Goal: Task Accomplishment & Management: Complete application form

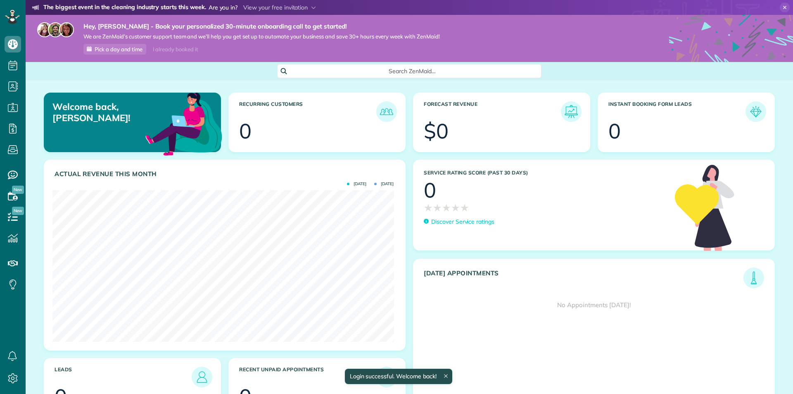
scroll to position [152, 341]
click at [298, 7] on span at bounding box center [279, 7] width 73 height 7
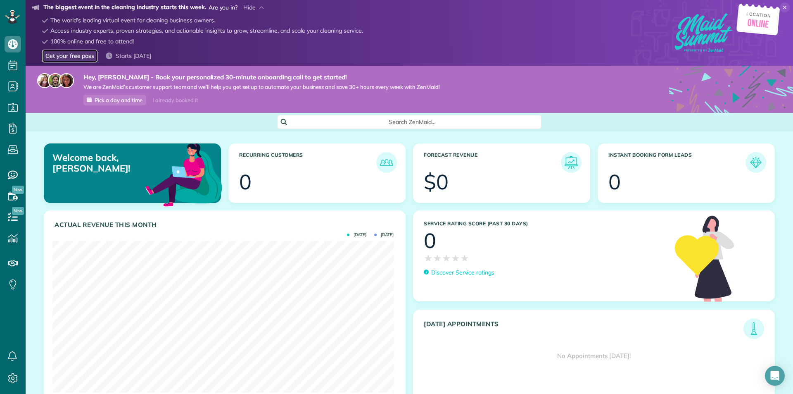
click at [73, 57] on link "Get your free pass" at bounding box center [69, 56] width 55 height 13
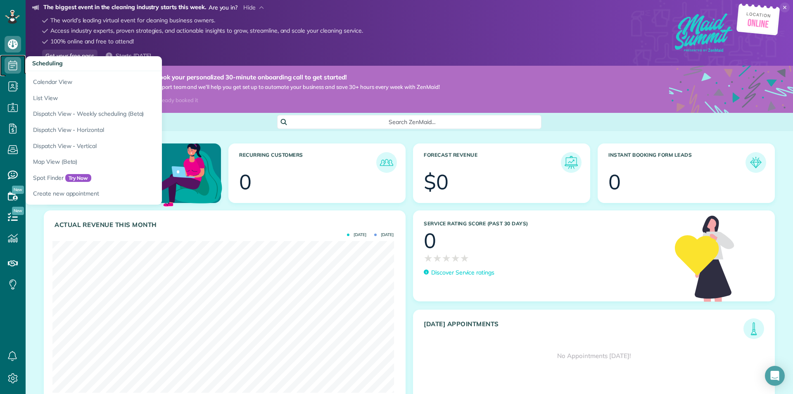
click at [19, 68] on icon at bounding box center [13, 65] width 17 height 17
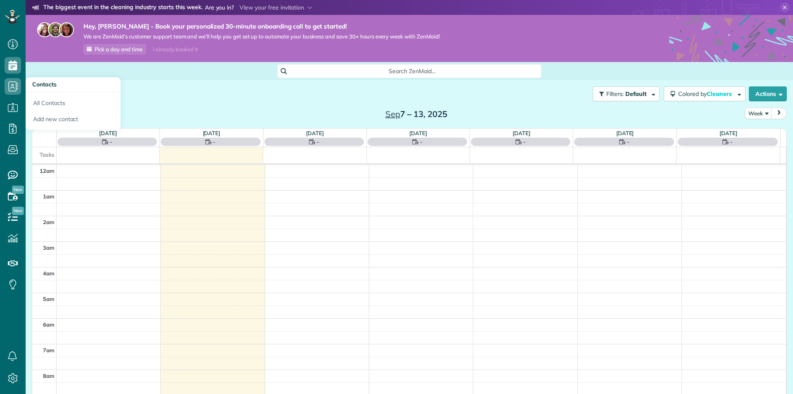
scroll to position [180, 0]
click at [9, 86] on use at bounding box center [14, 86] width 10 height 10
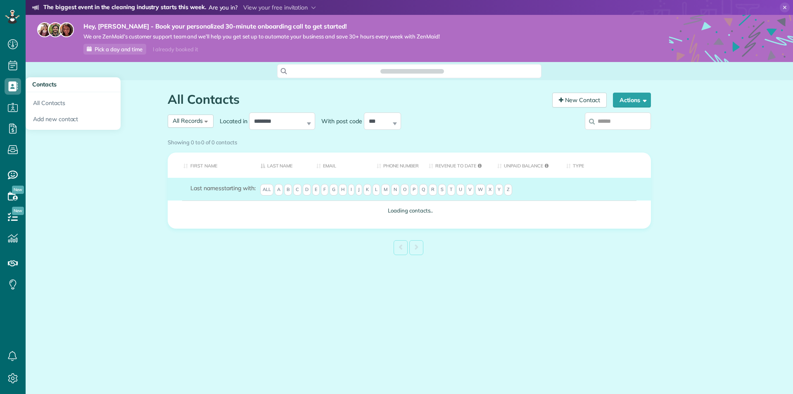
scroll to position [4, 4]
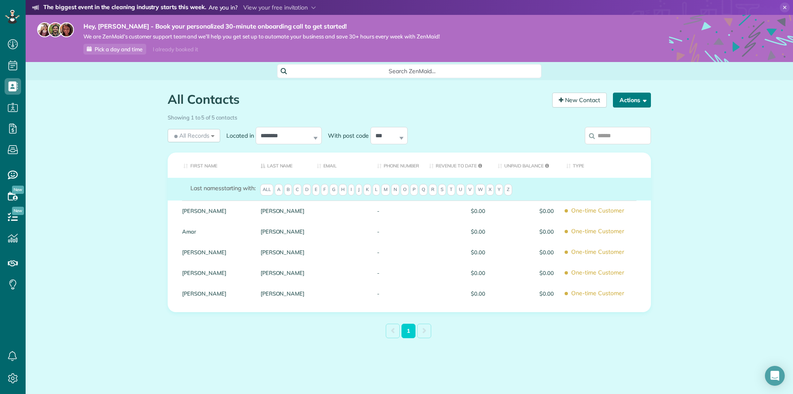
click at [641, 102] on span "button" at bounding box center [643, 100] width 6 height 6
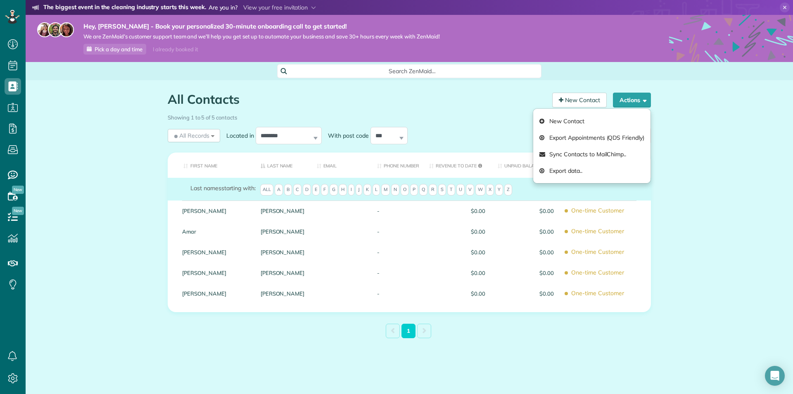
click at [685, 105] on div "All Contacts Contacts in [GEOGRAPHIC_DATA] [2 min] New Contact Actions New Cont…" at bounding box center [410, 235] width 768 height 310
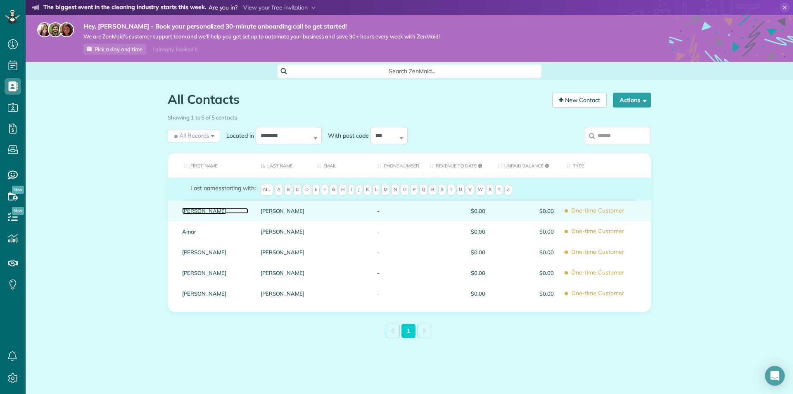
click at [188, 210] on link "[PERSON_NAME]" at bounding box center [215, 211] width 66 height 6
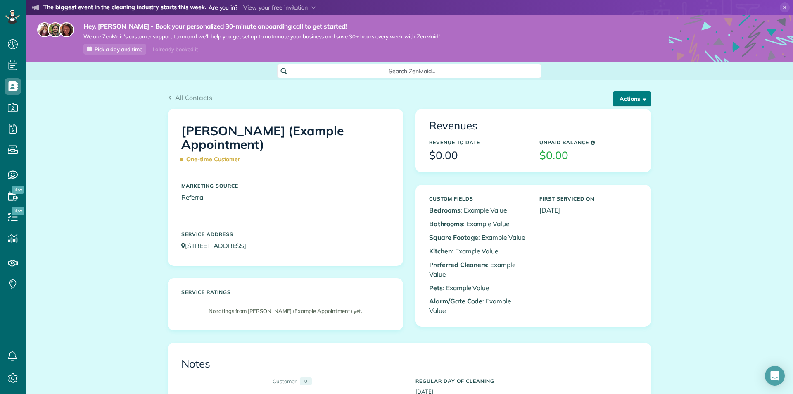
click at [640, 99] on span "button" at bounding box center [643, 98] width 6 height 6
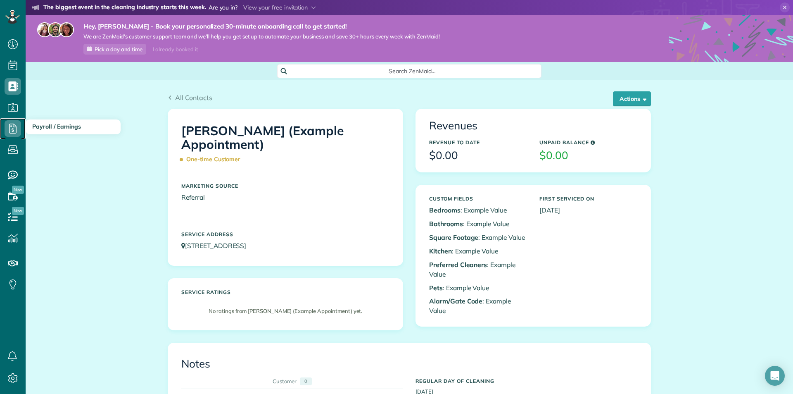
click at [11, 129] on icon at bounding box center [13, 128] width 17 height 17
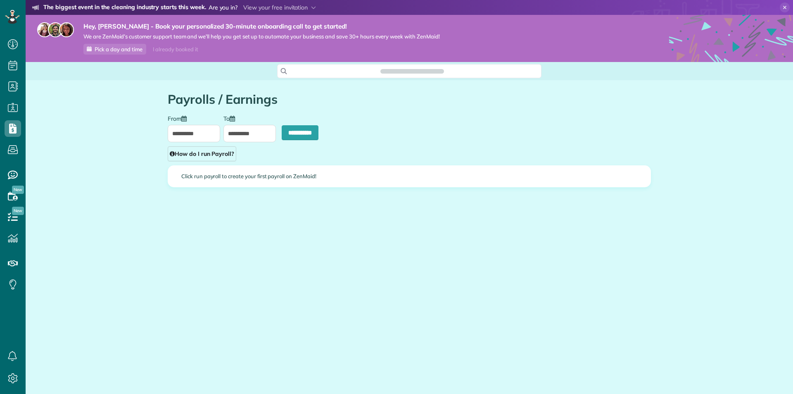
scroll to position [4, 4]
click at [15, 148] on icon at bounding box center [13, 149] width 17 height 17
type input "**********"
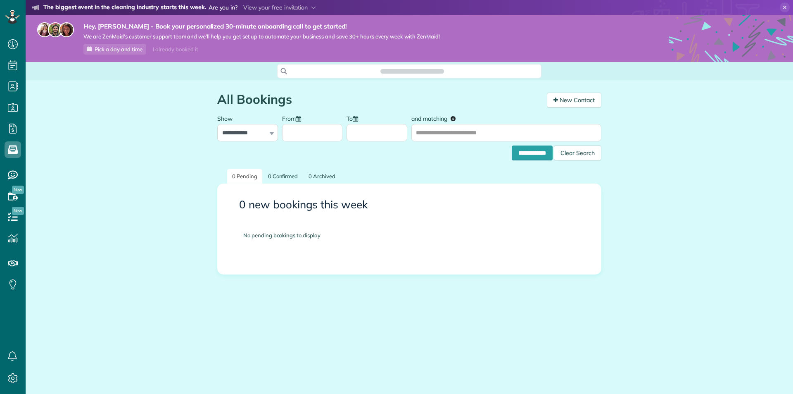
scroll to position [4, 4]
click at [10, 175] on icon at bounding box center [13, 175] width 17 height 17
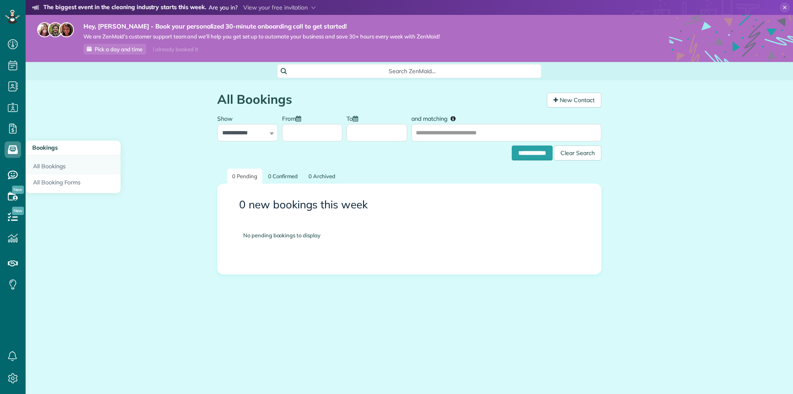
scroll to position [4, 4]
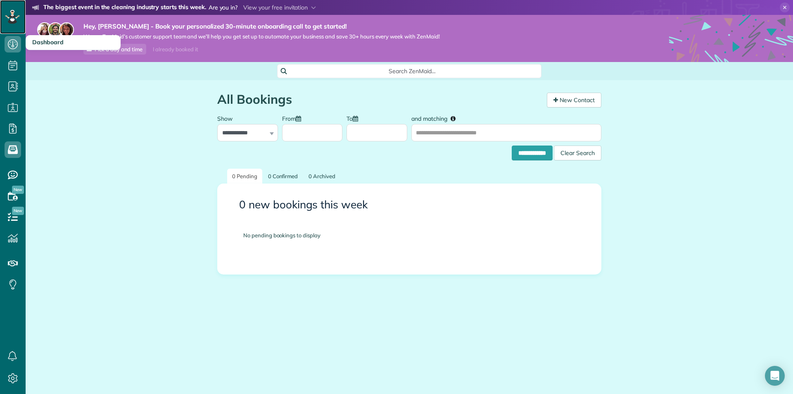
click at [14, 18] on icon at bounding box center [12, 16] width 5 height 5
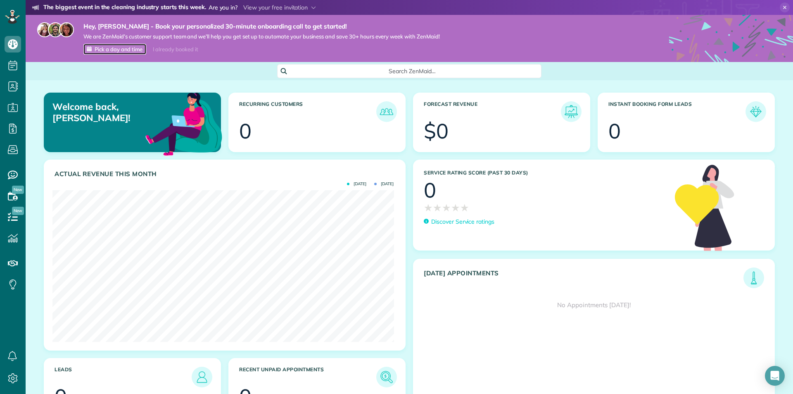
click at [119, 48] on span "Pick a day and time" at bounding box center [119, 49] width 48 height 7
click at [780, 5] on icon at bounding box center [785, 7] width 10 height 10
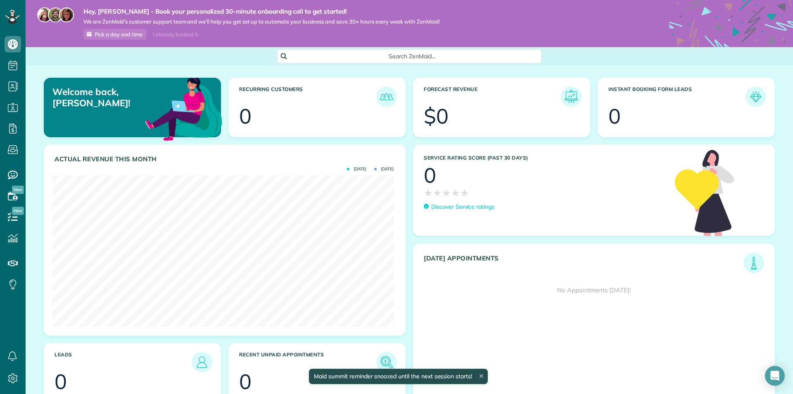
click at [181, 35] on div "I already booked it" at bounding box center [175, 34] width 55 height 10
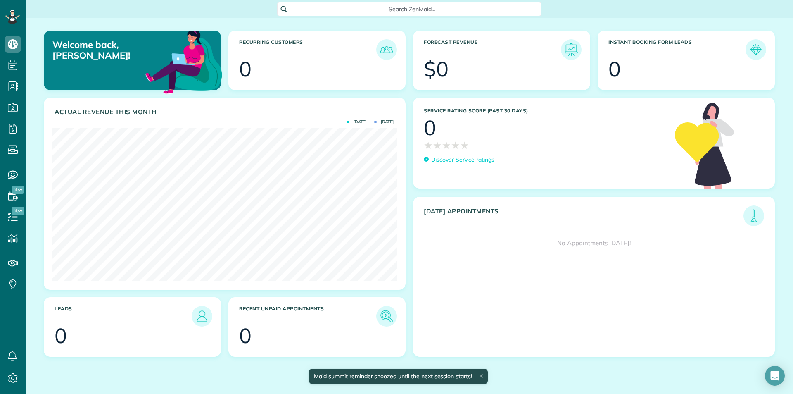
scroll to position [153, 345]
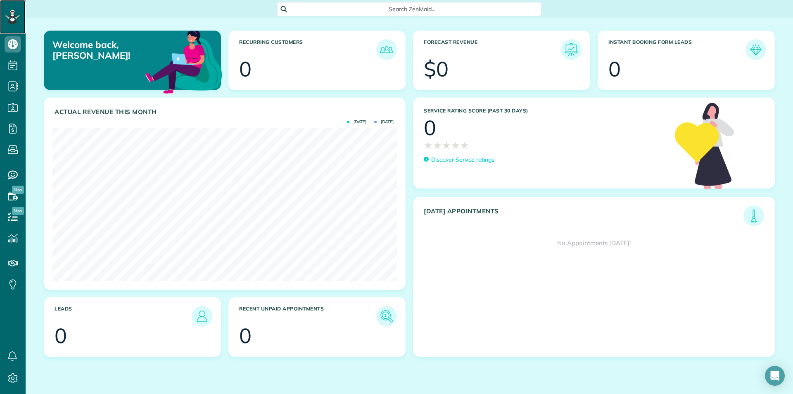
click at [13, 19] on icon at bounding box center [12, 16] width 5 height 5
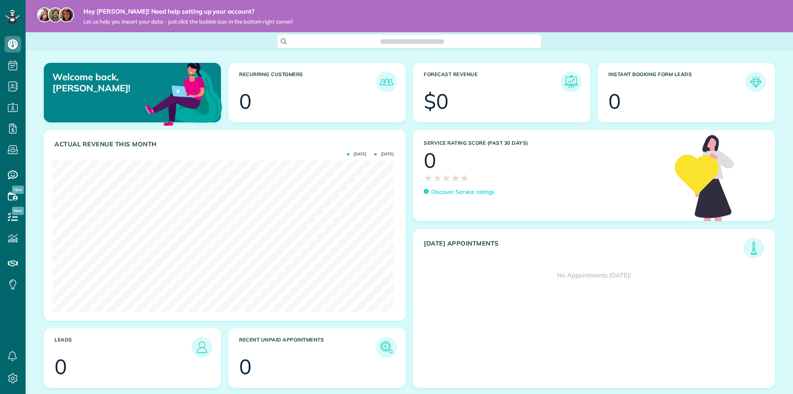
scroll to position [152, 341]
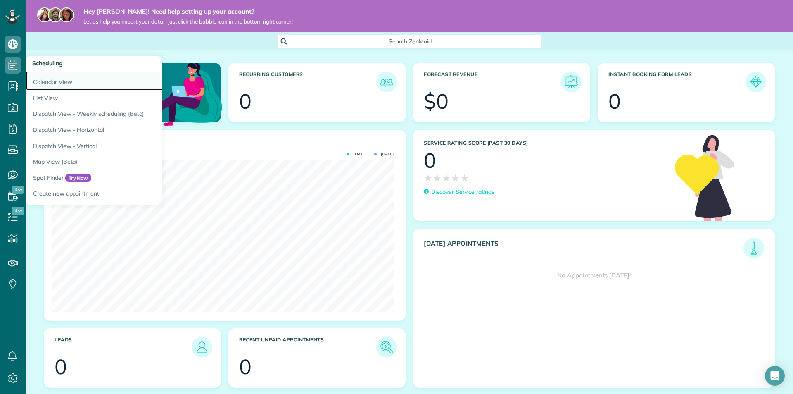
click at [51, 82] on link "Calendar View" at bounding box center [129, 80] width 207 height 19
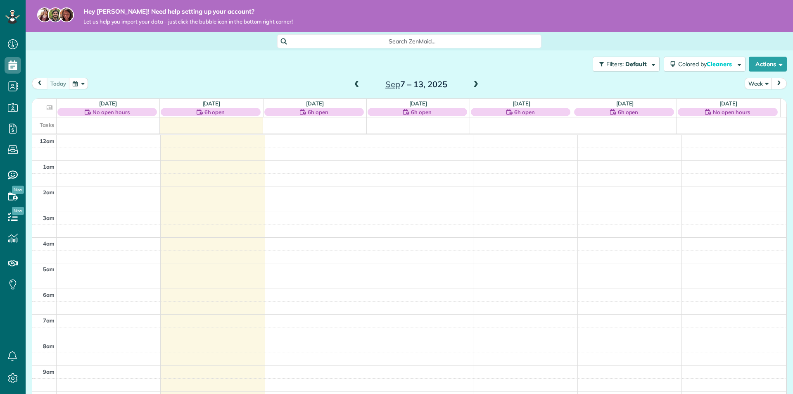
scroll to position [180, 0]
click at [781, 67] on div "Filters: Default Colored by Cleaners Color by Cleaner Color by Team Color by St…" at bounding box center [410, 63] width 768 height 27
click at [779, 65] on button "Actions" at bounding box center [768, 64] width 38 height 15
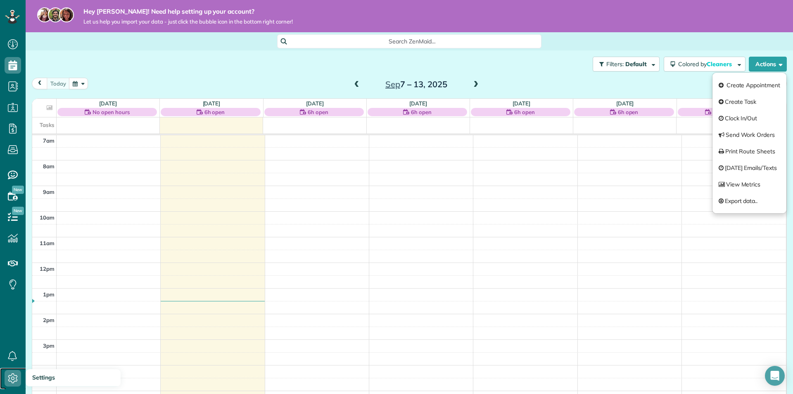
click at [14, 376] on icon at bounding box center [13, 378] width 17 height 17
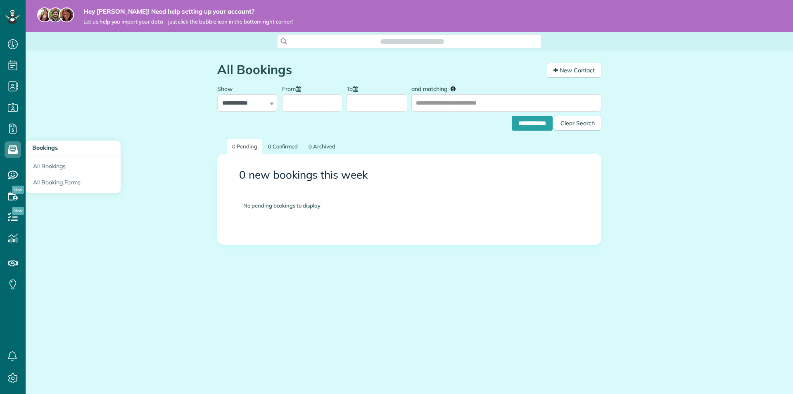
scroll to position [4, 4]
click at [53, 181] on link "All Booking Forms" at bounding box center [73, 183] width 95 height 19
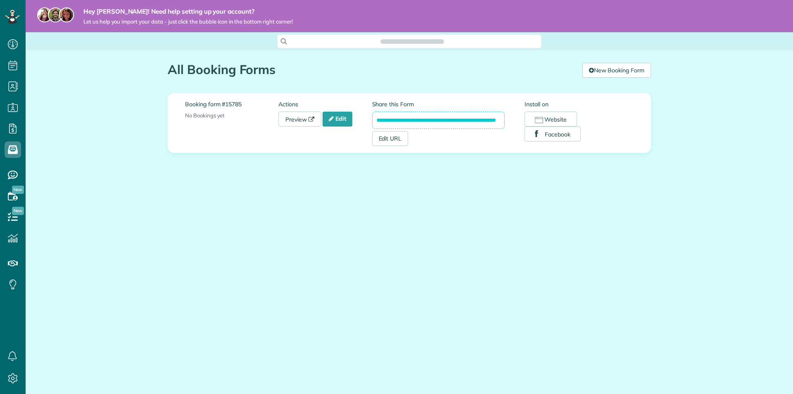
scroll to position [4, 4]
click at [306, 120] on link "Preview" at bounding box center [299, 119] width 43 height 15
click at [345, 120] on link "Edit" at bounding box center [338, 119] width 30 height 15
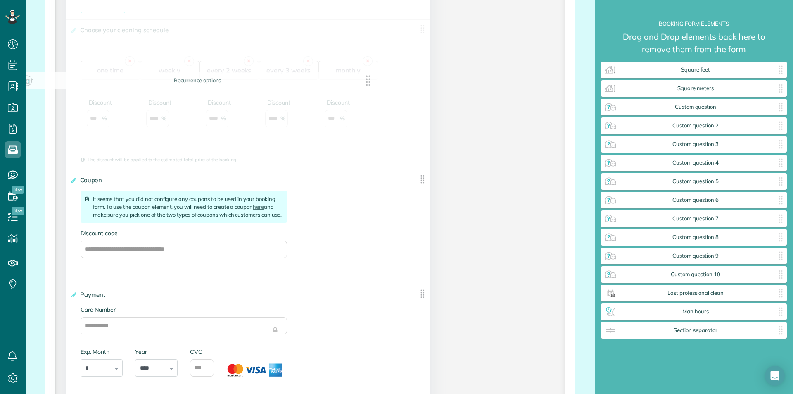
scroll to position [1198, 0]
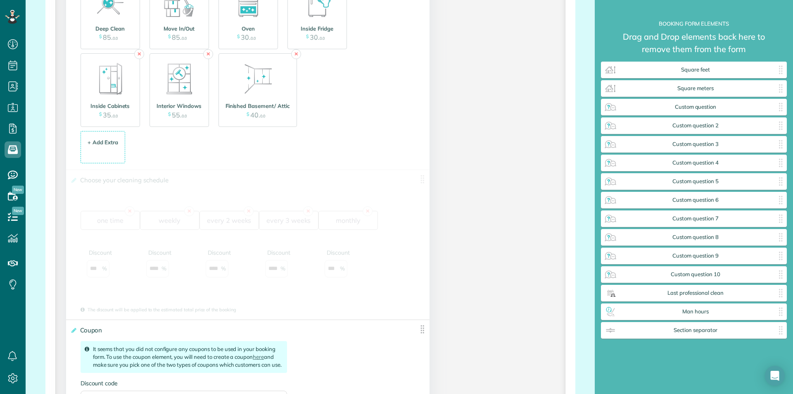
drag, startPoint x: 416, startPoint y: 180, endPoint x: 375, endPoint y: -8, distance: 193.0
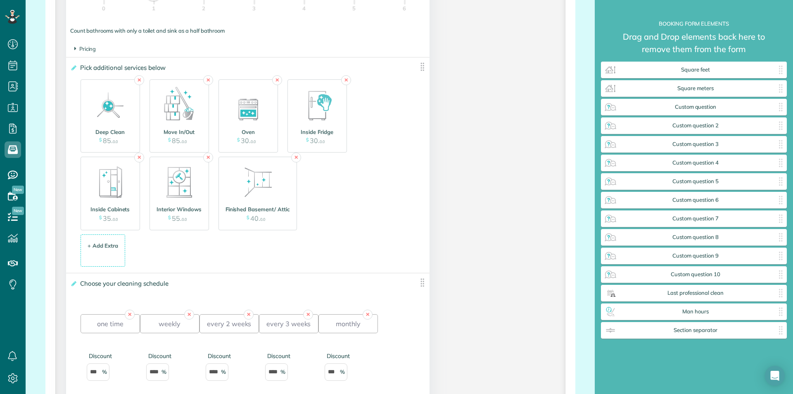
scroll to position [1074, 0]
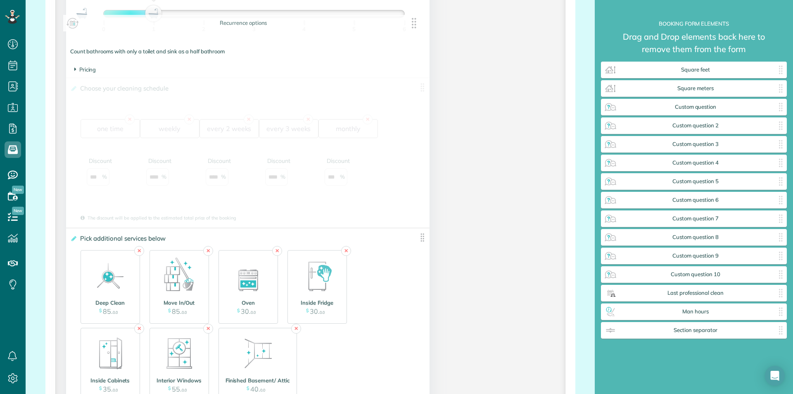
drag, startPoint x: 418, startPoint y: 303, endPoint x: 416, endPoint y: 25, distance: 278.5
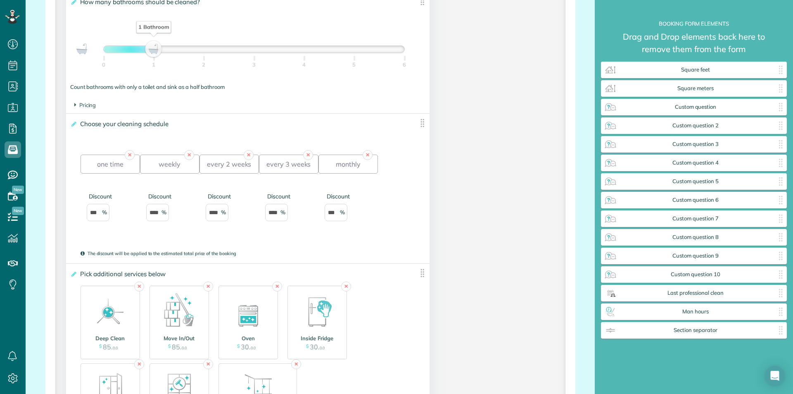
scroll to position [992, 0]
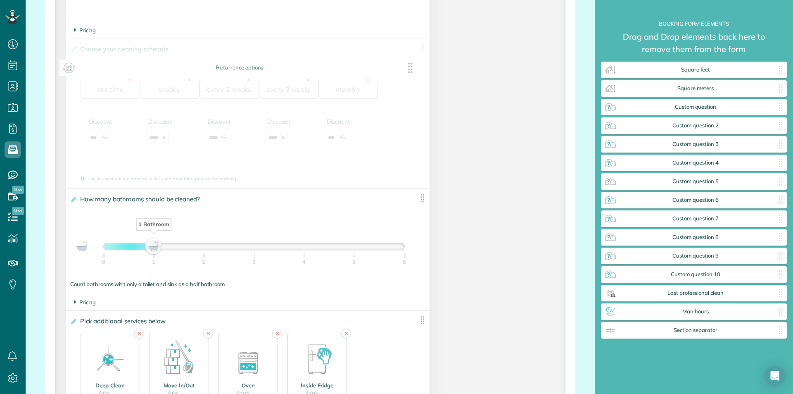
drag, startPoint x: 420, startPoint y: 171, endPoint x: 405, endPoint y: 122, distance: 51.1
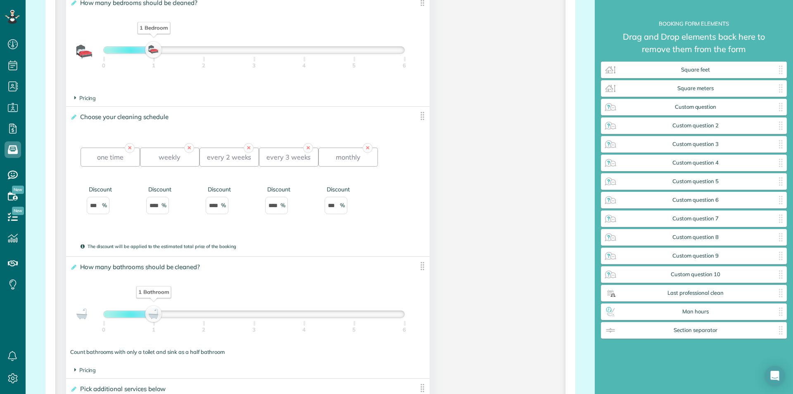
scroll to position [909, 0]
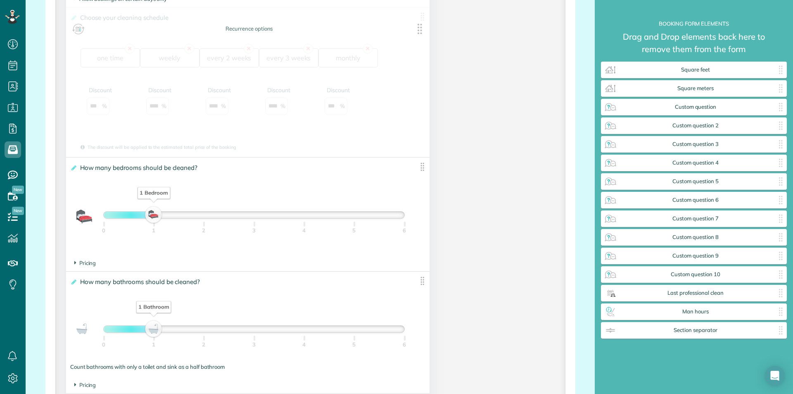
drag, startPoint x: 419, startPoint y: 136, endPoint x: 421, endPoint y: 36, distance: 100.4
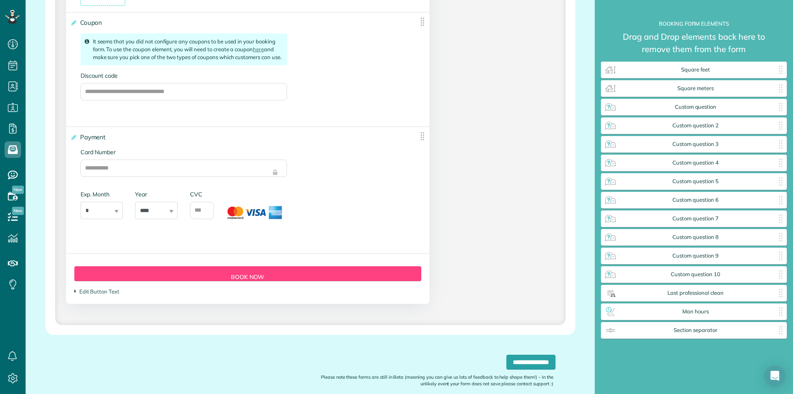
scroll to position [1550, 0]
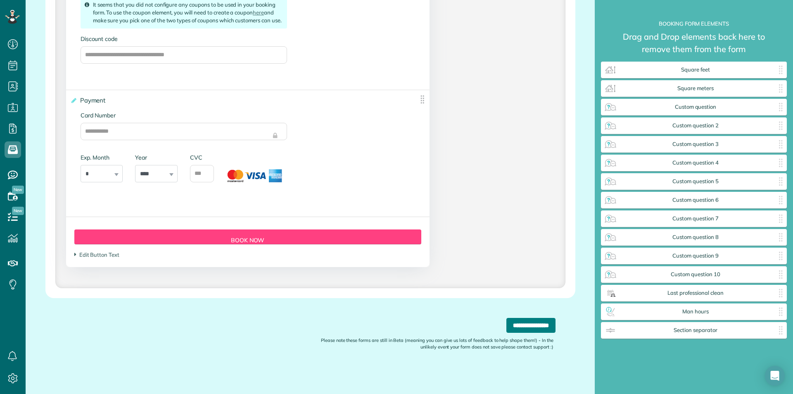
click at [520, 326] on input "**********" at bounding box center [531, 325] width 49 height 15
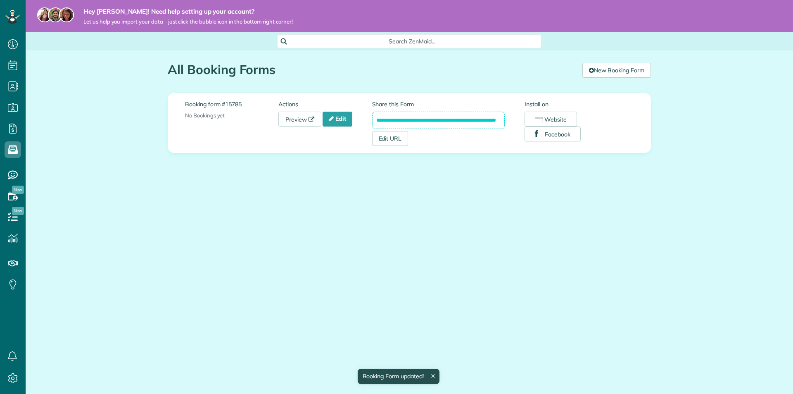
scroll to position [4, 4]
click at [297, 121] on link "Preview" at bounding box center [299, 119] width 43 height 15
click at [345, 121] on link "Edit" at bounding box center [338, 119] width 30 height 15
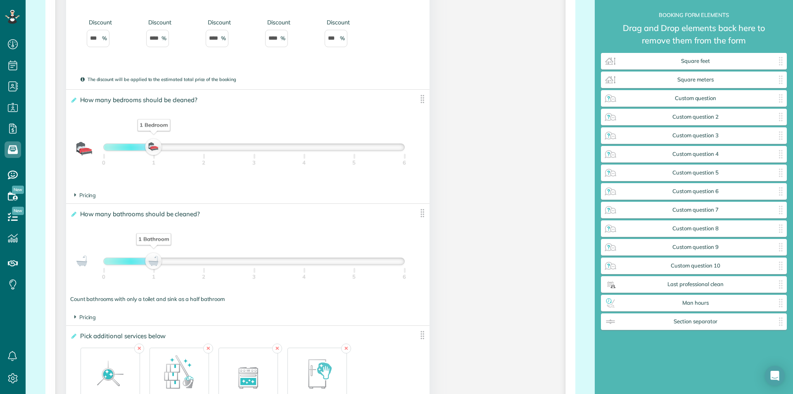
scroll to position [992, 0]
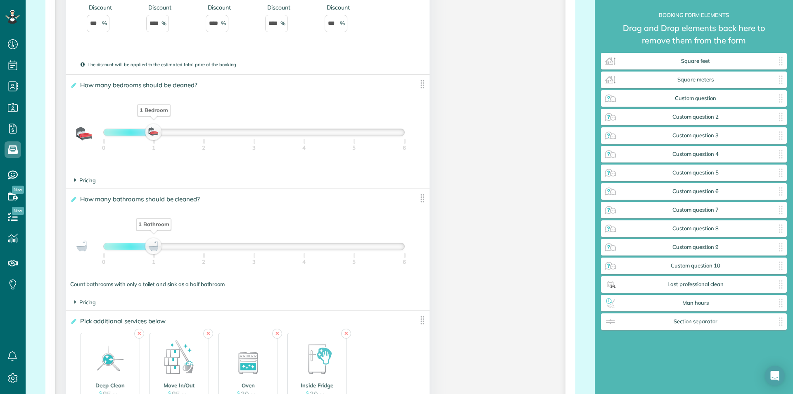
click at [77, 180] on span "Pricing" at bounding box center [85, 180] width 22 height 7
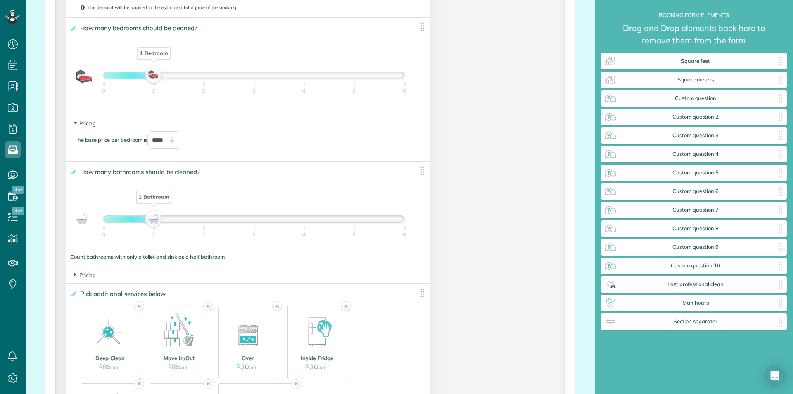
scroll to position [1074, 0]
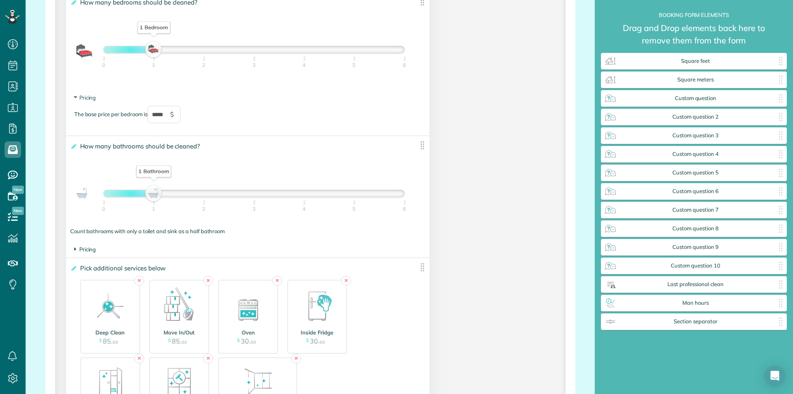
click at [86, 246] on span "Pricing" at bounding box center [85, 249] width 22 height 7
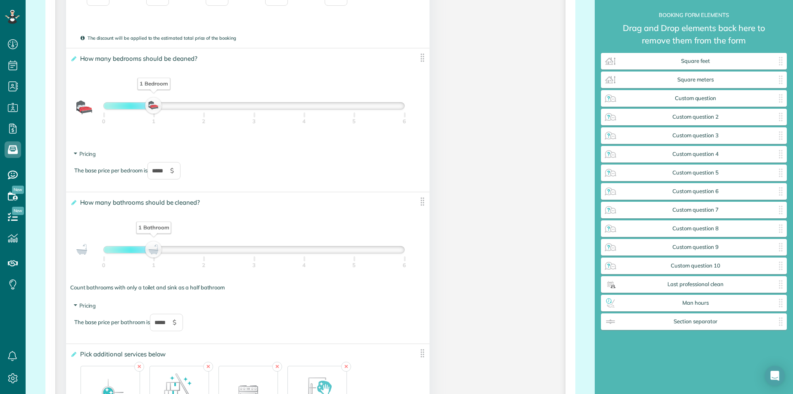
scroll to position [1033, 0]
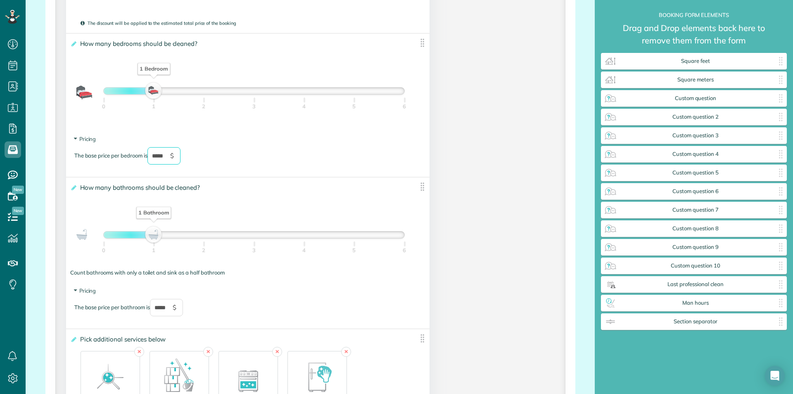
click at [160, 157] on input "*****" at bounding box center [164, 155] width 33 height 17
drag, startPoint x: 153, startPoint y: 156, endPoint x: 161, endPoint y: 155, distance: 7.9
click at [161, 155] on input "*****" at bounding box center [164, 155] width 33 height 17
type input "*****"
drag, startPoint x: 158, startPoint y: 307, endPoint x: 162, endPoint y: 307, distance: 4.6
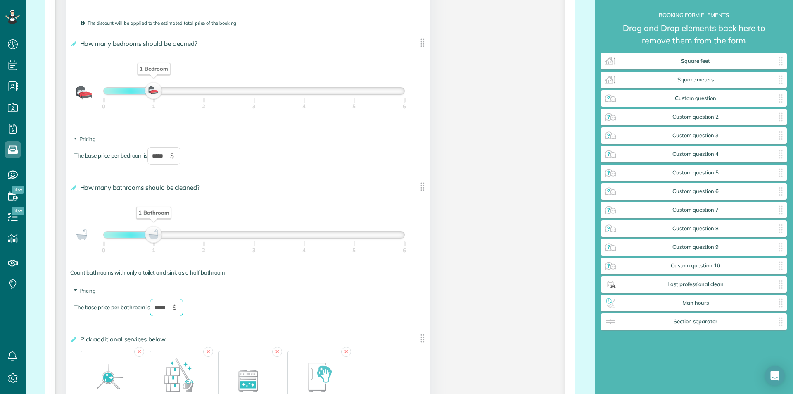
click at [162, 307] on input "*****" at bounding box center [166, 307] width 33 height 17
type input "*****"
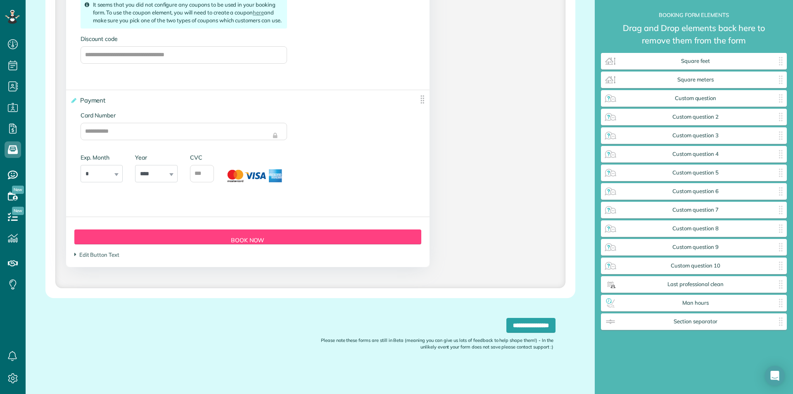
scroll to position [1610, 0]
click at [525, 327] on input "**********" at bounding box center [531, 325] width 49 height 15
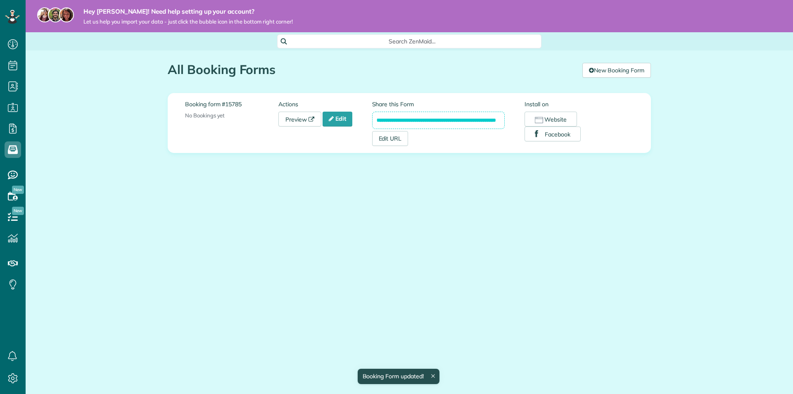
scroll to position [4, 4]
click at [337, 120] on link "Edit" at bounding box center [338, 119] width 30 height 15
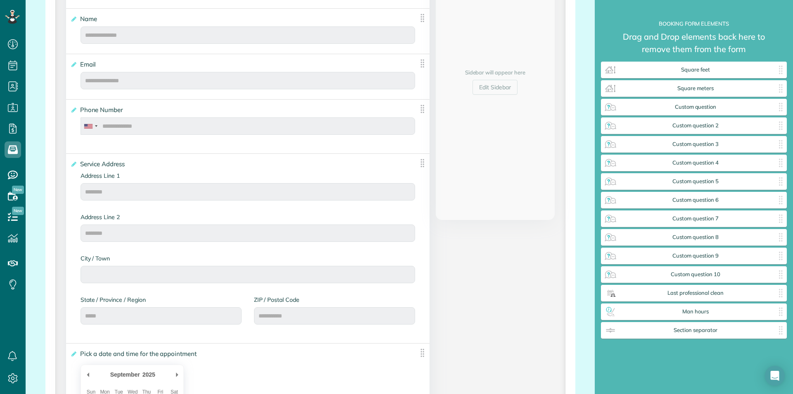
scroll to position [165, 0]
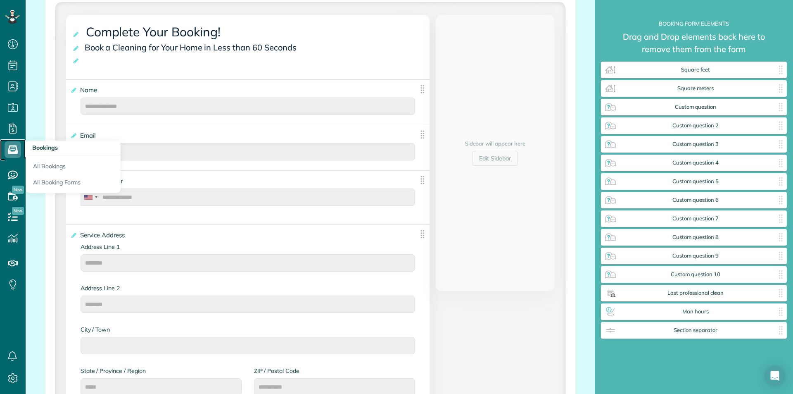
click at [13, 150] on icon at bounding box center [13, 149] width 17 height 17
click at [57, 183] on link "All Booking Forms" at bounding box center [73, 183] width 95 height 19
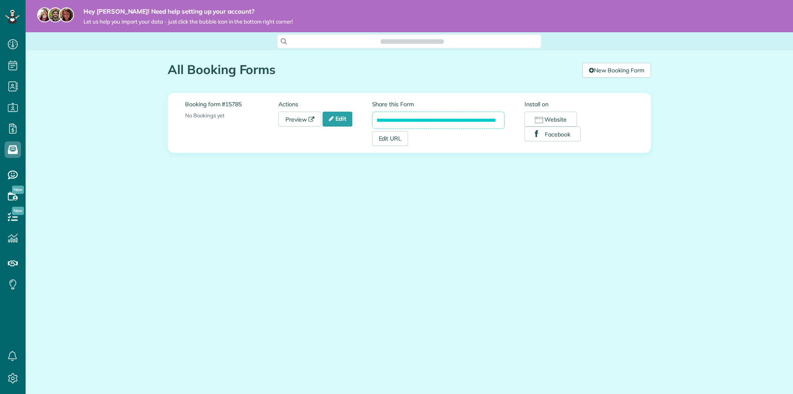
scroll to position [4, 4]
click at [13, 374] on icon at bounding box center [13, 378] width 17 height 17
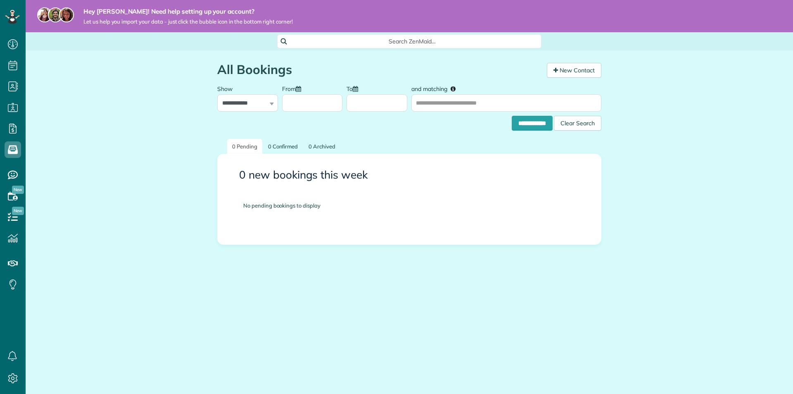
scroll to position [4, 4]
click at [17, 131] on icon at bounding box center [13, 128] width 17 height 17
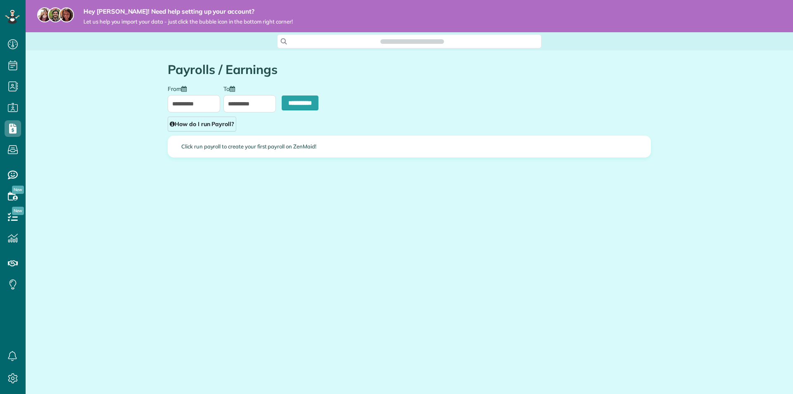
scroll to position [4, 4]
type input "**********"
click at [295, 217] on div "**********" at bounding box center [410, 134] width 496 height 169
click at [341, 198] on div "**********" at bounding box center [410, 134] width 496 height 169
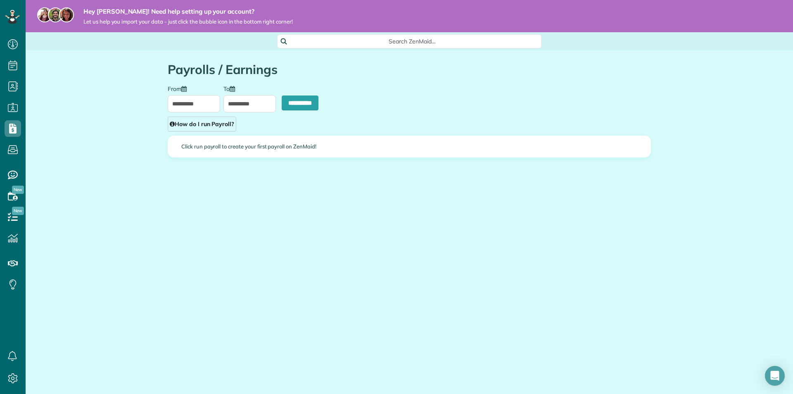
click at [358, 108] on div "**********" at bounding box center [410, 108] width 496 height 47
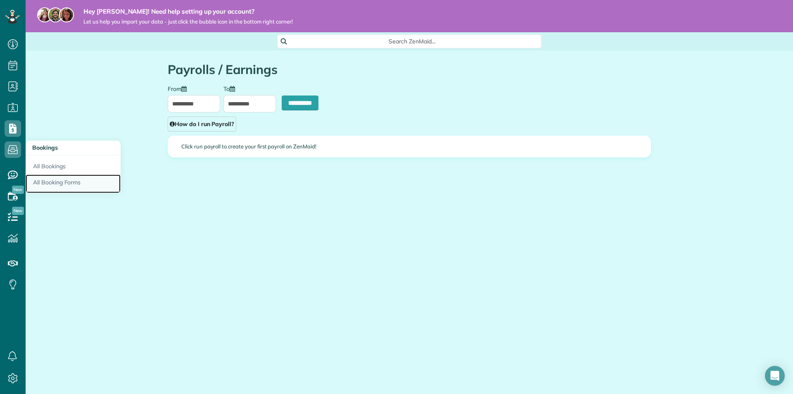
click at [64, 183] on link "All Booking Forms" at bounding box center [73, 183] width 95 height 19
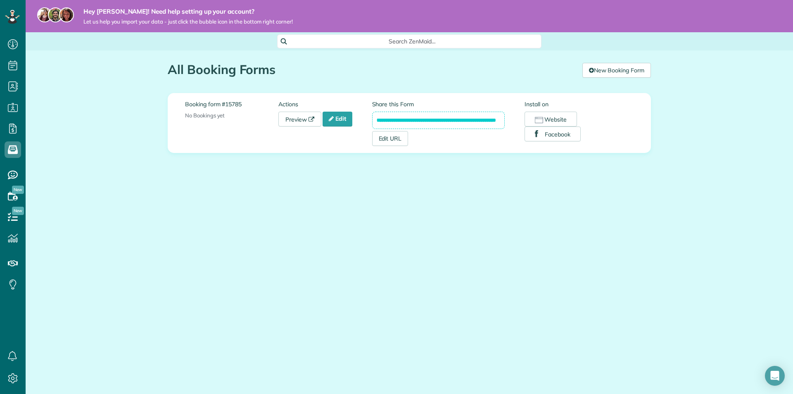
scroll to position [0, 19]
drag, startPoint x: 374, startPoint y: 121, endPoint x: 517, endPoint y: 124, distance: 143.0
click at [517, 124] on div "**********" at bounding box center [448, 123] width 153 height 46
click at [483, 147] on div "**********" at bounding box center [409, 122] width 443 height 59
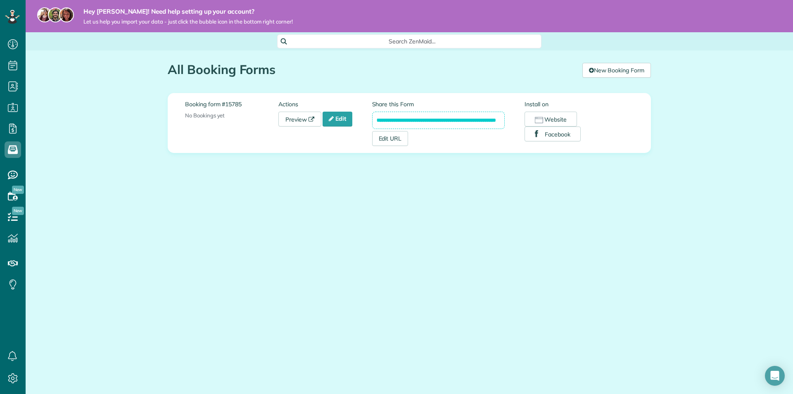
scroll to position [0, 19]
drag, startPoint x: 374, startPoint y: 119, endPoint x: 514, endPoint y: 119, distance: 140.5
click at [514, 119] on div "**********" at bounding box center [448, 123] width 153 height 46
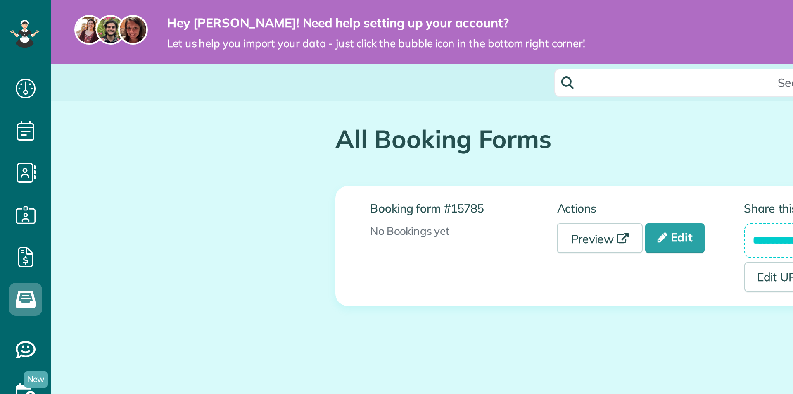
scroll to position [394, 26]
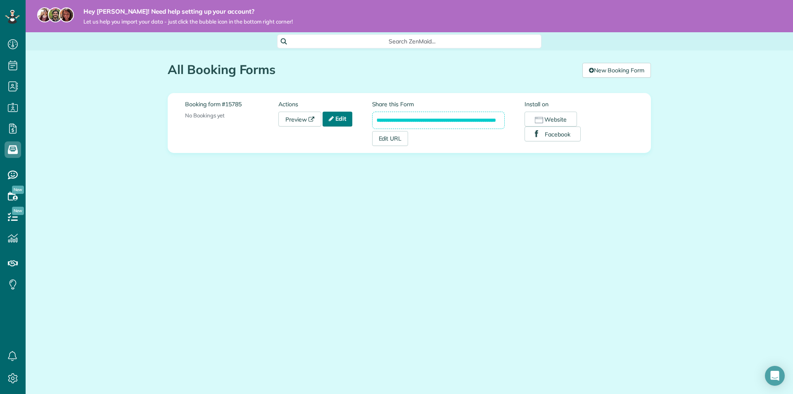
click at [346, 120] on link "Edit" at bounding box center [338, 119] width 30 height 15
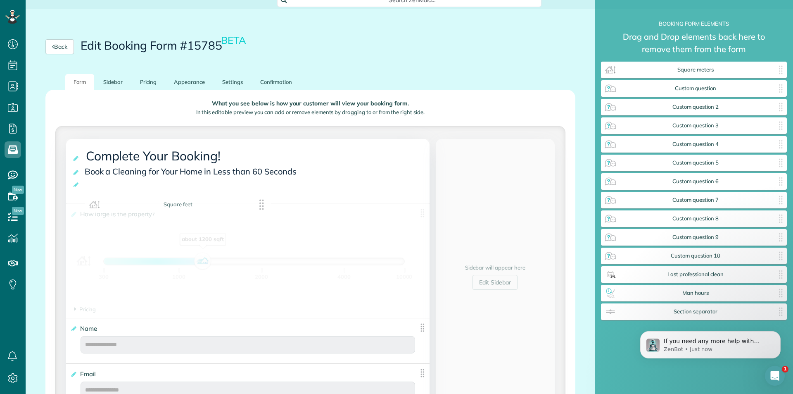
drag, startPoint x: 700, startPoint y: 65, endPoint x: 183, endPoint y: 209, distance: 536.4
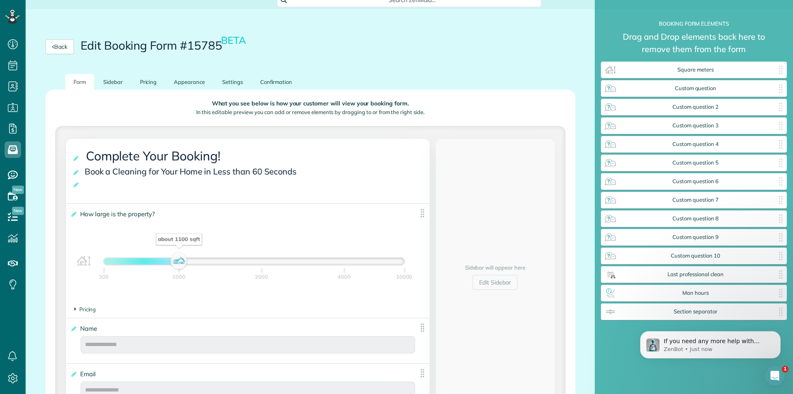
drag, startPoint x: 204, startPoint y: 260, endPoint x: 180, endPoint y: 261, distance: 23.6
click at [180, 261] on div "about 1100 sqft" at bounding box center [179, 261] width 14 height 12
drag, startPoint x: 179, startPoint y: 261, endPoint x: 157, endPoint y: 262, distance: 22.8
click at [157, 262] on div "about 800 sqft" at bounding box center [156, 261] width 14 height 12
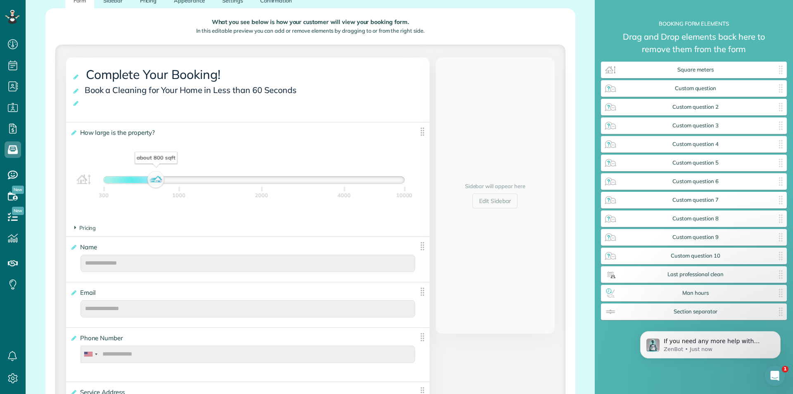
scroll to position [124, 0]
click at [92, 226] on span "Pricing" at bounding box center [85, 226] width 22 height 7
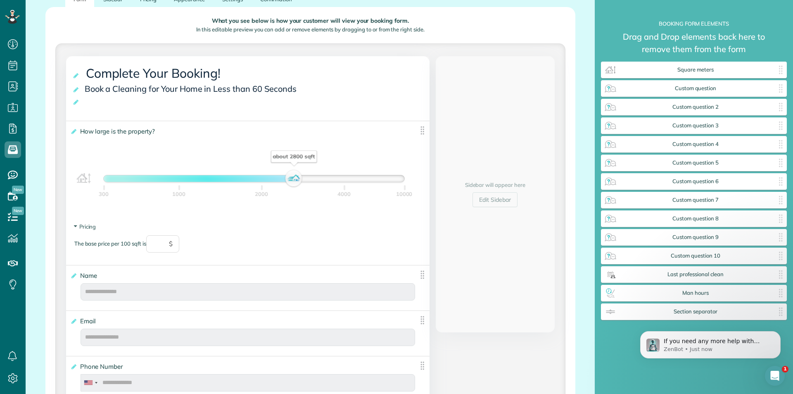
drag, startPoint x: 155, startPoint y: 176, endPoint x: 291, endPoint y: 186, distance: 136.7
click at [291, 184] on div "about 2800 sqft" at bounding box center [294, 179] width 14 height 12
click at [165, 245] on input "text" at bounding box center [162, 243] width 33 height 17
click at [249, 225] on section "Pricing The base price per 100 sqft is ** $" at bounding box center [247, 242] width 347 height 38
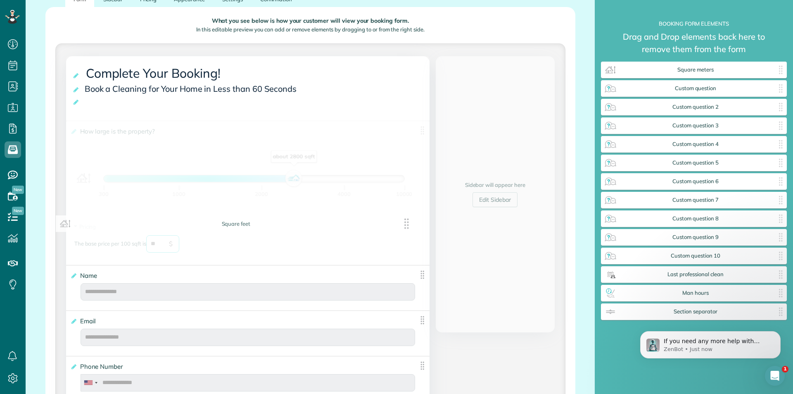
type input "**"
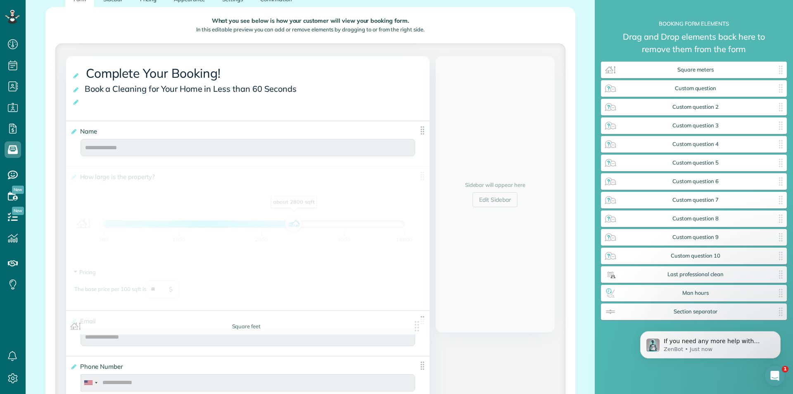
drag, startPoint x: 419, startPoint y: 131, endPoint x: 417, endPoint y: 326, distance: 195.9
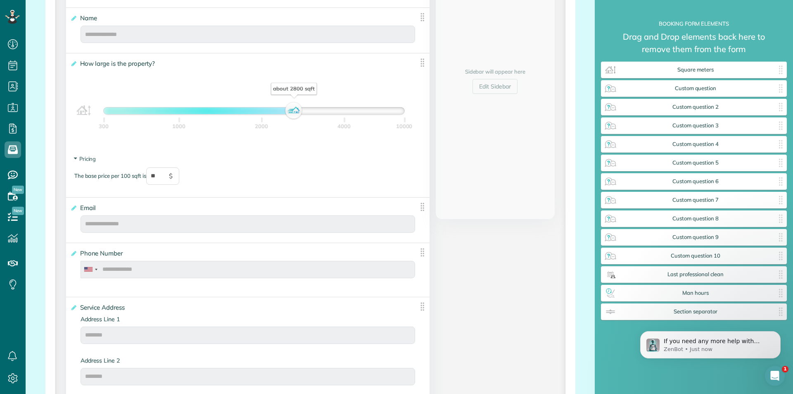
scroll to position [248, 0]
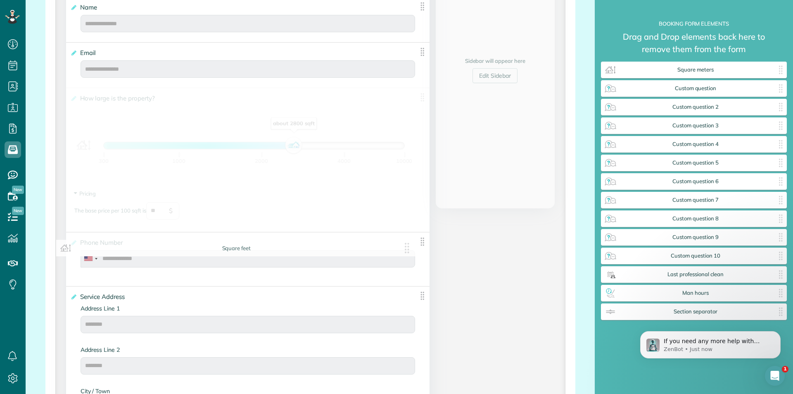
drag, startPoint x: 420, startPoint y: 50, endPoint x: 411, endPoint y: 242, distance: 191.5
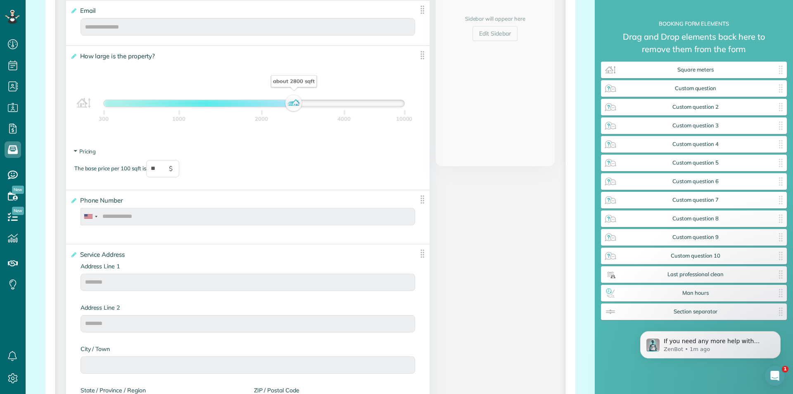
scroll to position [289, 0]
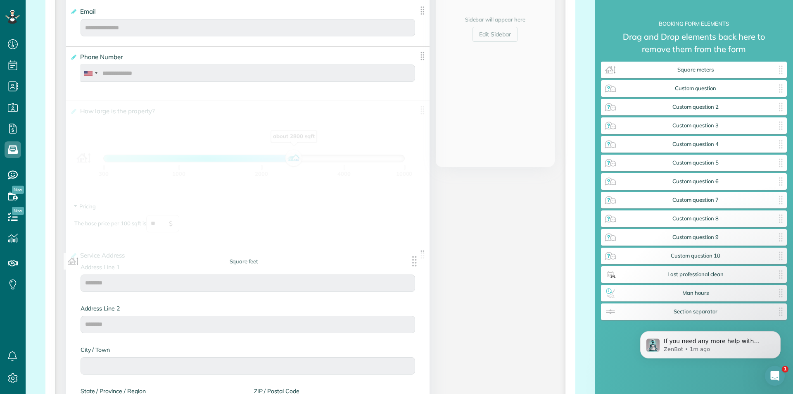
drag, startPoint x: 418, startPoint y: 56, endPoint x: 416, endPoint y: 263, distance: 207.0
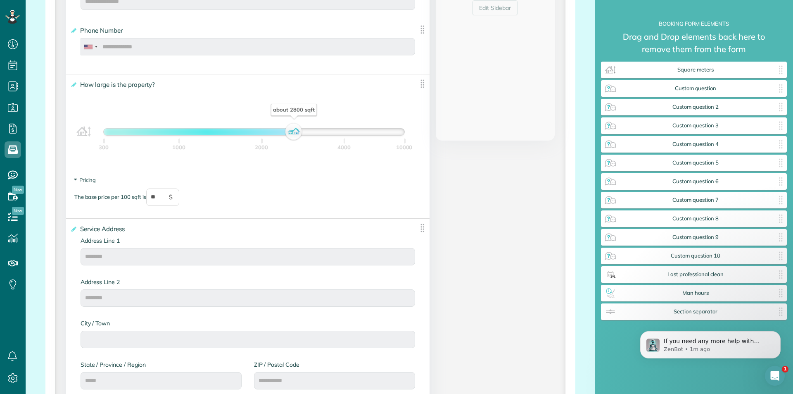
scroll to position [331, 0]
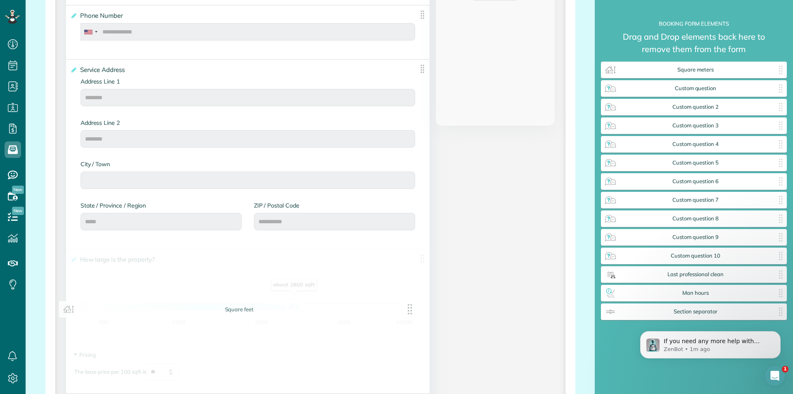
drag, startPoint x: 417, startPoint y: 68, endPoint x: 409, endPoint y: 313, distance: 245.6
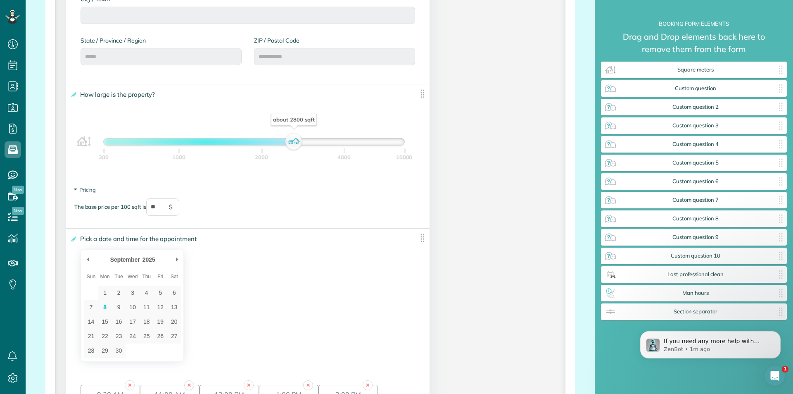
scroll to position [578, 0]
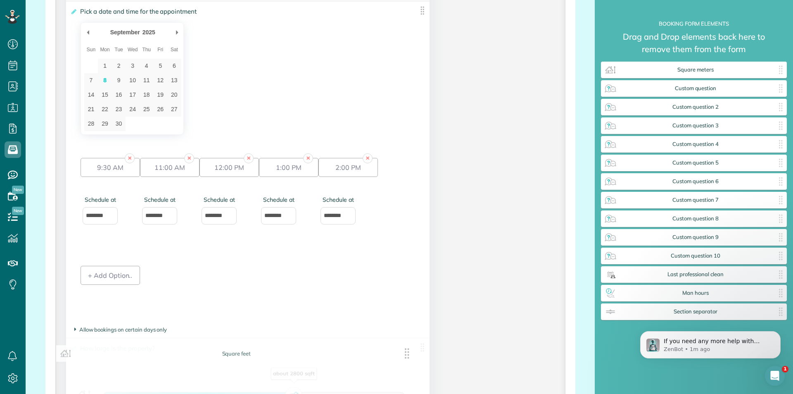
drag, startPoint x: 421, startPoint y: 13, endPoint x: 411, endPoint y: 361, distance: 348.0
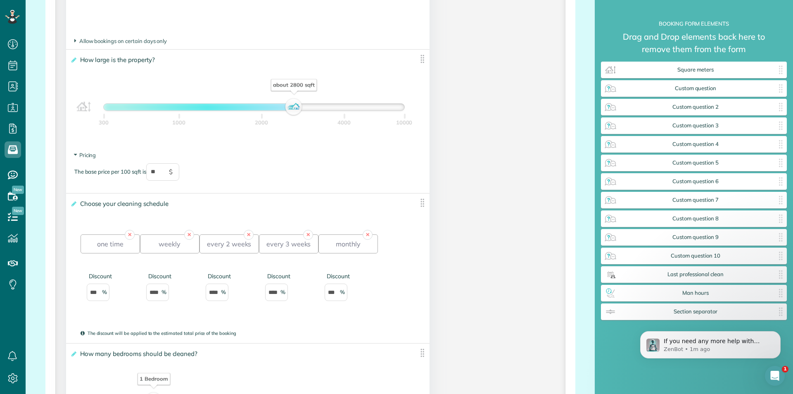
scroll to position [826, 0]
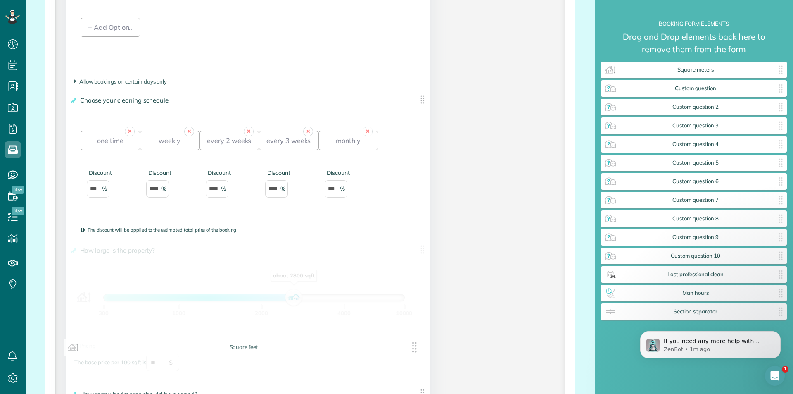
drag, startPoint x: 419, startPoint y: 100, endPoint x: 416, endPoint y: 350, distance: 249.6
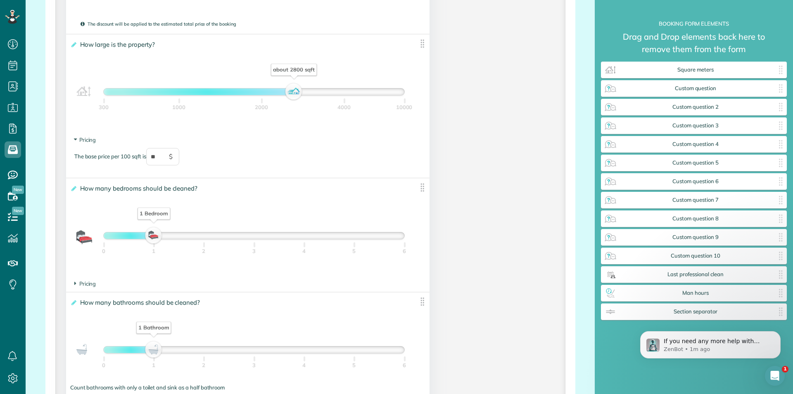
scroll to position [1033, 0]
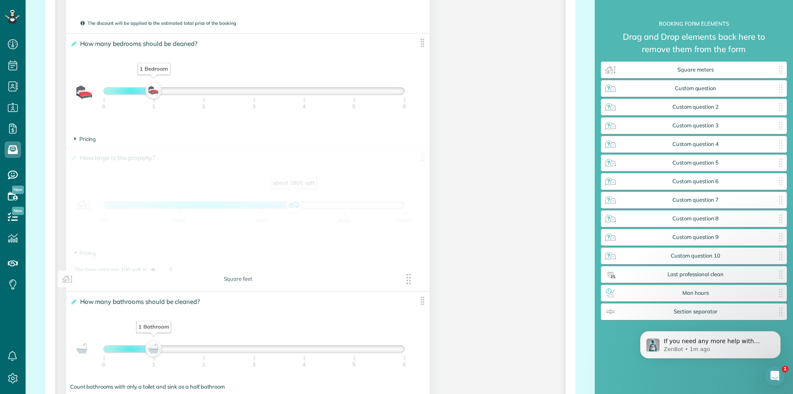
drag, startPoint x: 417, startPoint y: 42, endPoint x: 409, endPoint y: 282, distance: 240.2
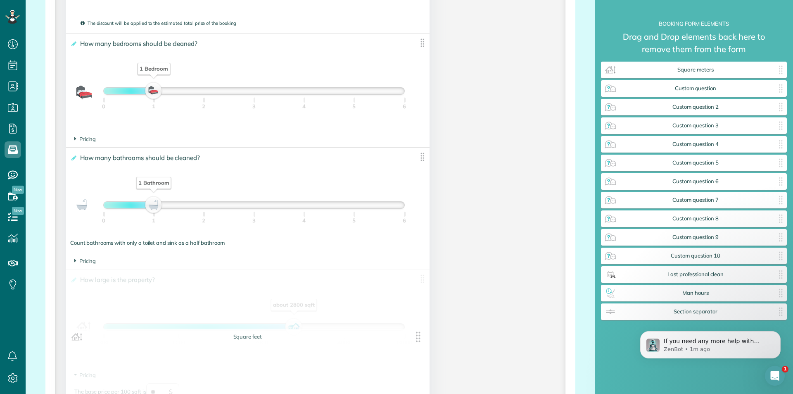
drag, startPoint x: 419, startPoint y: 158, endPoint x: 421, endPoint y: 340, distance: 181.8
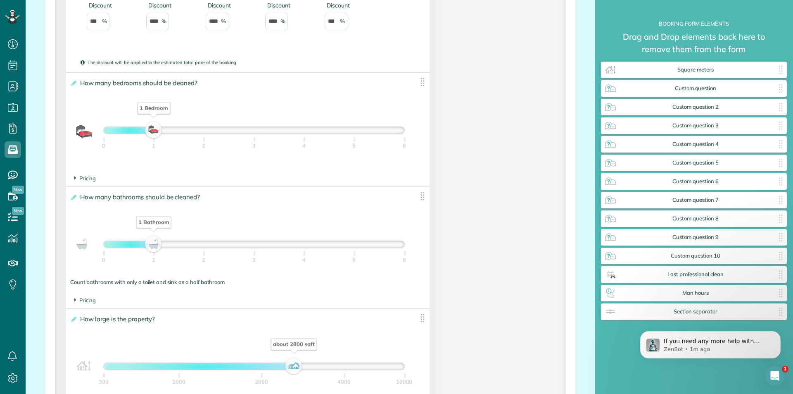
scroll to position [992, 0]
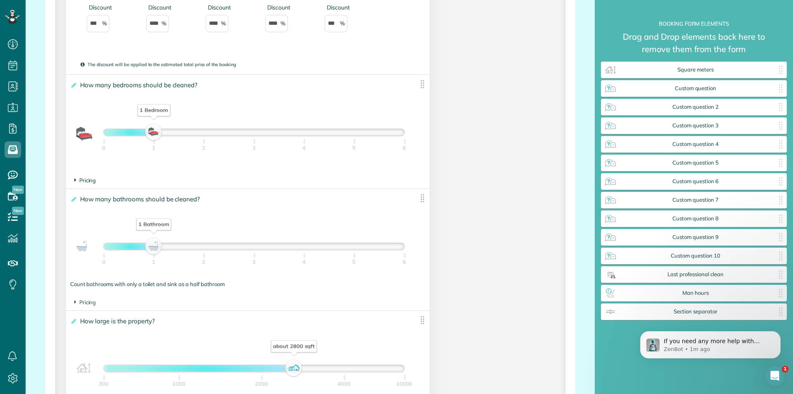
click at [82, 181] on span "Pricing" at bounding box center [85, 180] width 22 height 7
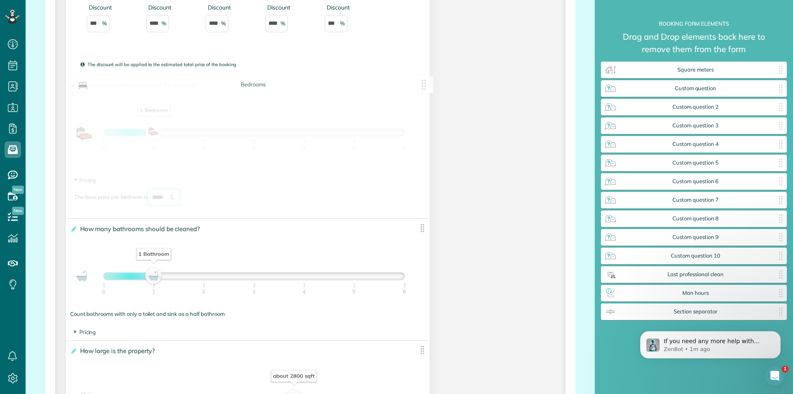
drag, startPoint x: 168, startPoint y: 195, endPoint x: 153, endPoint y: 200, distance: 15.0
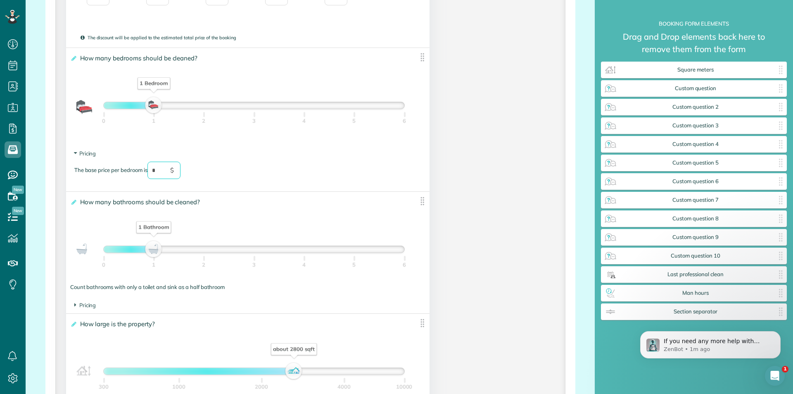
scroll to position [1033, 0]
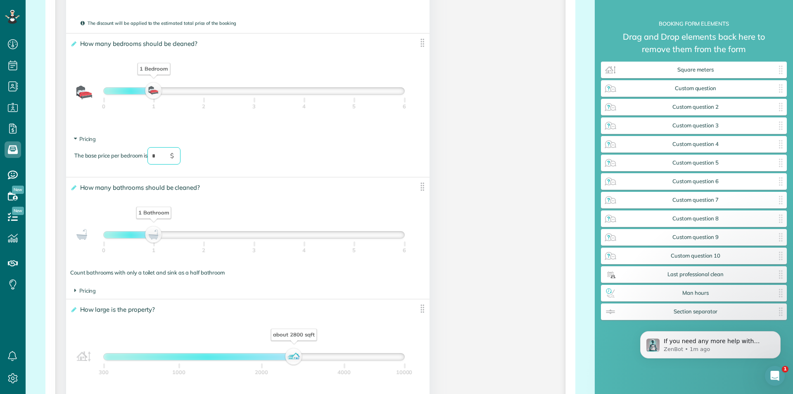
drag, startPoint x: 158, startPoint y: 155, endPoint x: 150, endPoint y: 158, distance: 9.0
click at [150, 158] on input "*" at bounding box center [164, 155] width 33 height 17
click at [74, 290] on footer "Pricing The base price per bathroom is ***** $" at bounding box center [248, 291] width 364 height 16
click at [80, 293] on span "Pricing" at bounding box center [85, 290] width 22 height 7
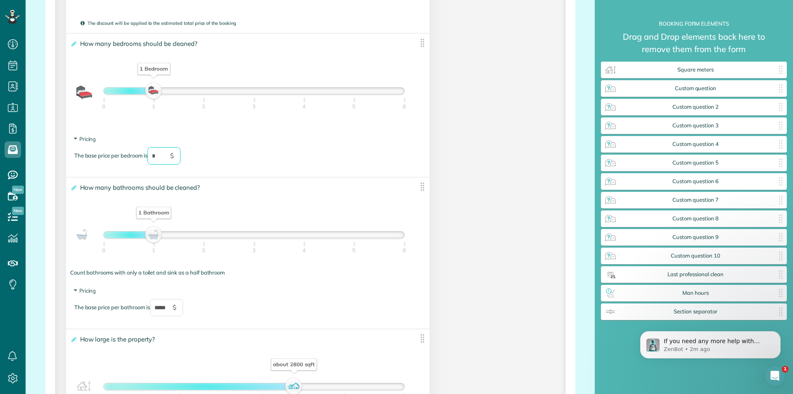
type input "*"
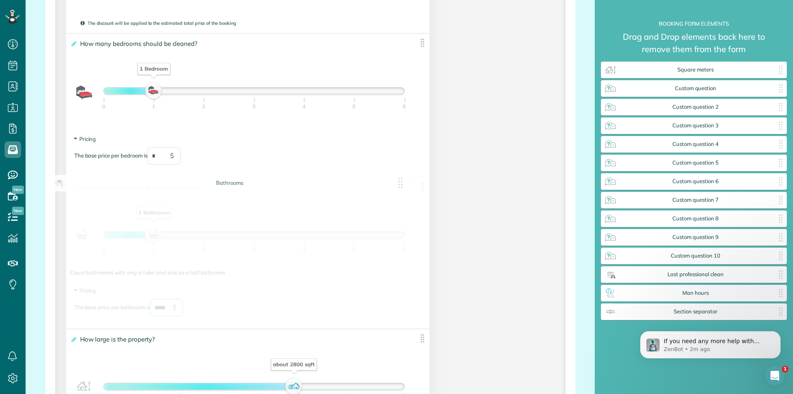
drag, startPoint x: 159, startPoint y: 308, endPoint x: 133, endPoint y: 305, distance: 26.7
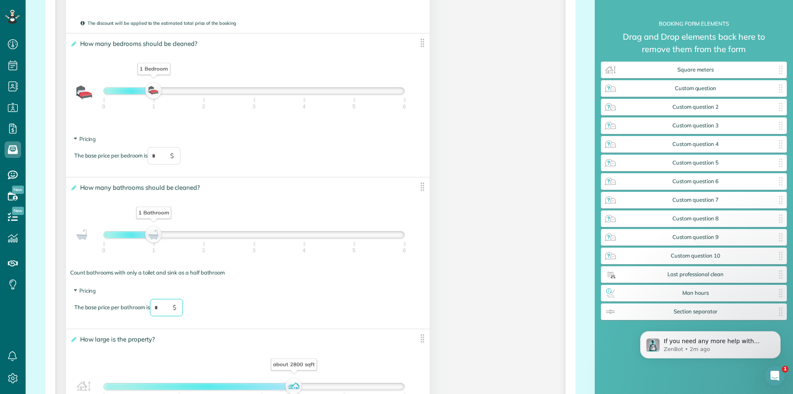
click at [254, 314] on div "The base price per bathroom is * $" at bounding box center [247, 312] width 347 height 26
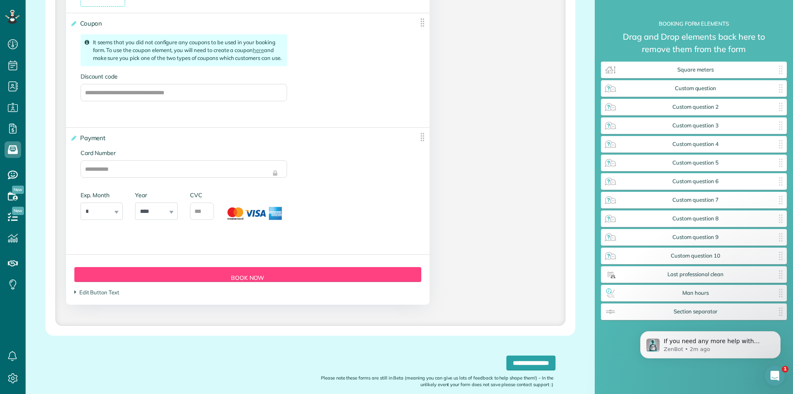
scroll to position [1754, 0]
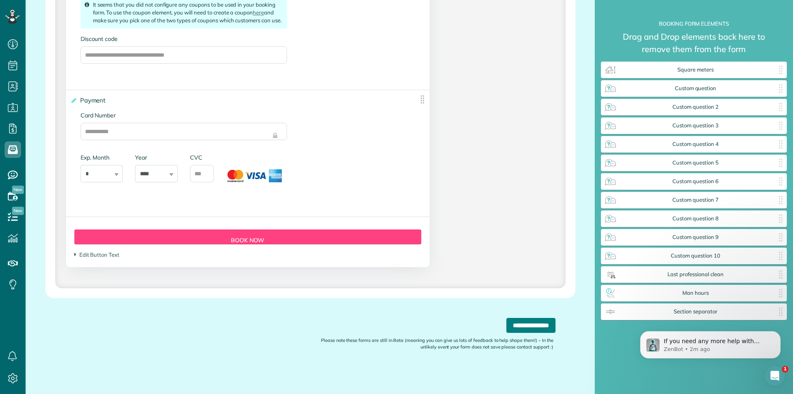
type input "*"
click at [518, 326] on input "**********" at bounding box center [531, 325] width 49 height 15
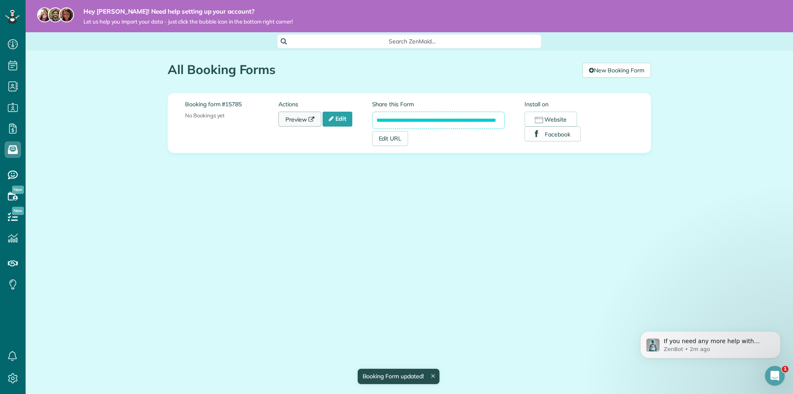
click at [298, 118] on link "Preview" at bounding box center [299, 119] width 43 height 15
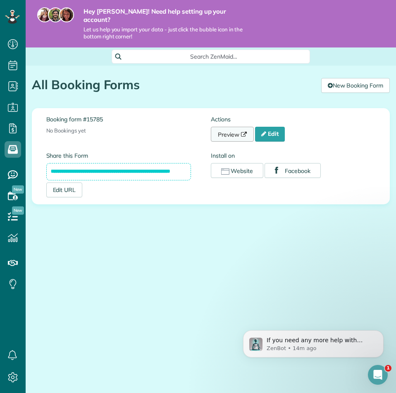
scroll to position [393, 26]
click at [273, 127] on link "Edit" at bounding box center [270, 134] width 30 height 15
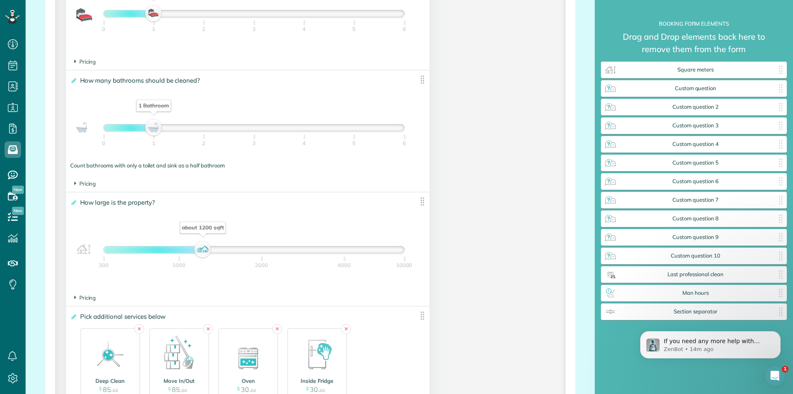
scroll to position [1116, 0]
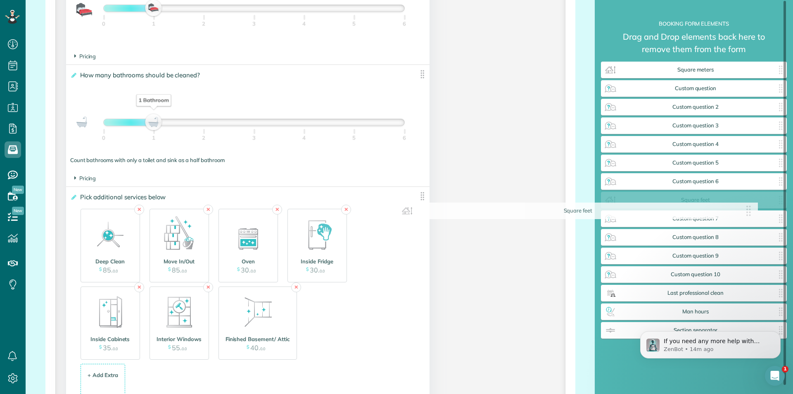
drag, startPoint x: 417, startPoint y: 194, endPoint x: 753, endPoint y: 208, distance: 336.2
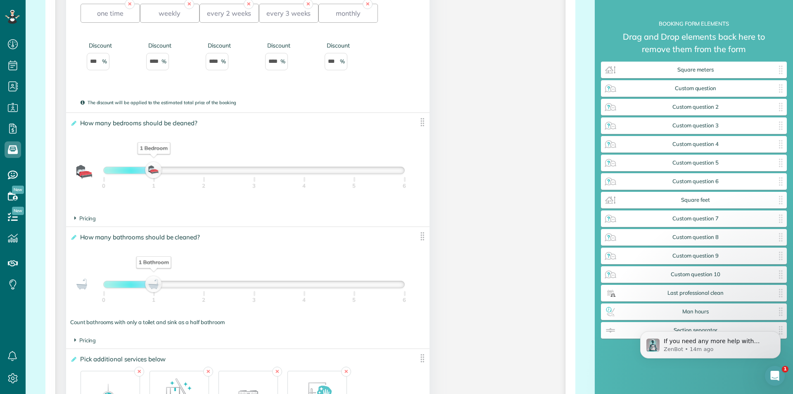
scroll to position [950, 0]
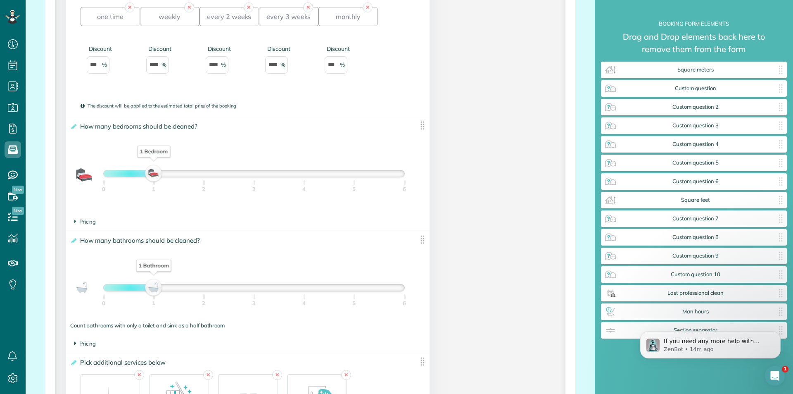
click at [79, 344] on span "Pricing" at bounding box center [85, 343] width 22 height 7
click at [75, 221] on icon at bounding box center [75, 221] width 2 height 7
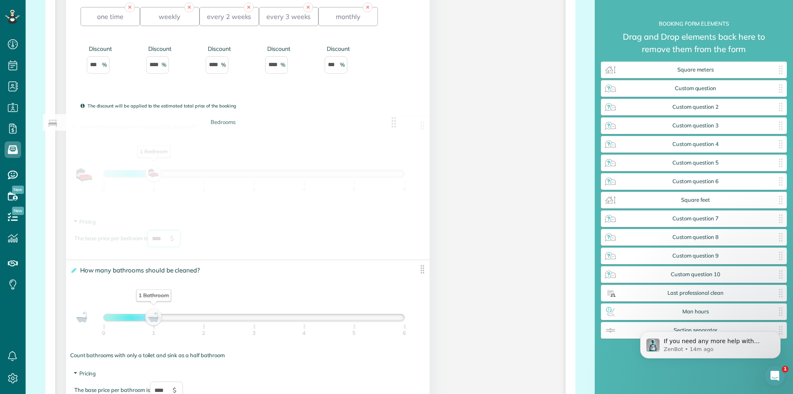
drag, startPoint x: 167, startPoint y: 238, endPoint x: 114, endPoint y: 235, distance: 53.4
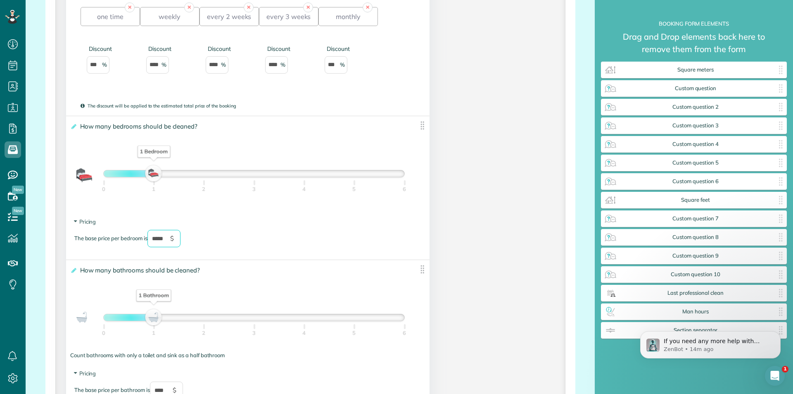
click at [285, 222] on section "Pricing The base price per bedroom is ***** $" at bounding box center [247, 237] width 347 height 38
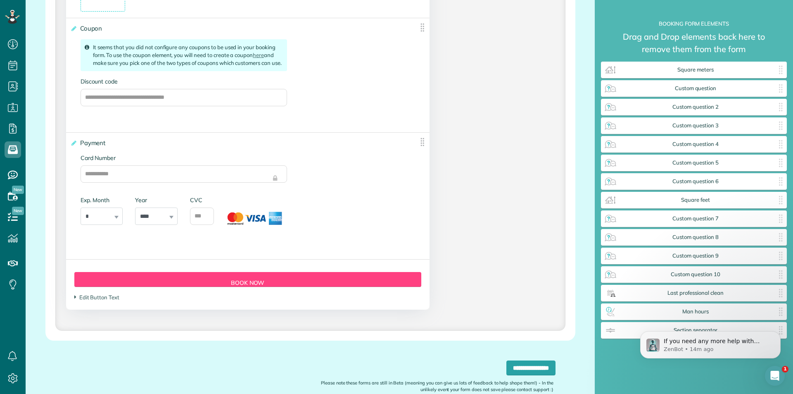
scroll to position [1610, 0]
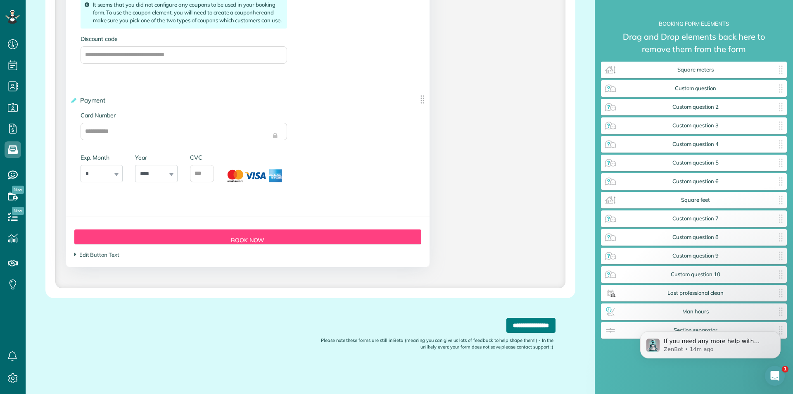
type input "*****"
click at [521, 329] on input "**********" at bounding box center [531, 325] width 49 height 15
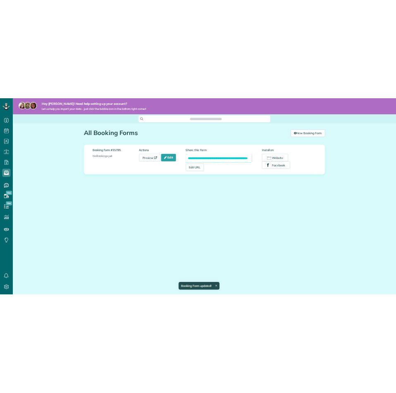
scroll to position [4, 4]
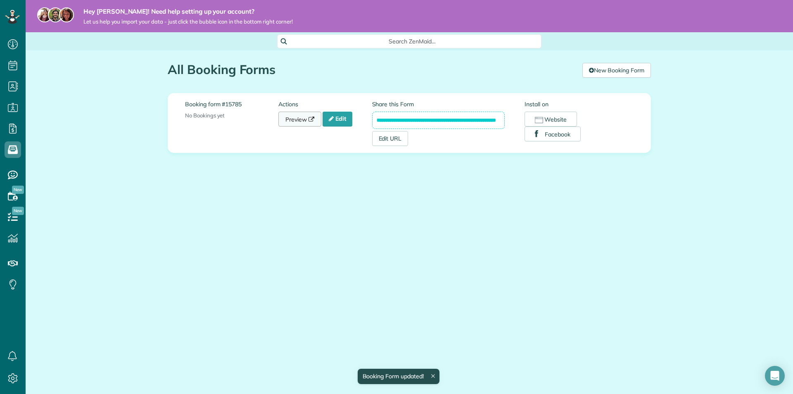
click at [298, 116] on link "Preview" at bounding box center [299, 119] width 43 height 15
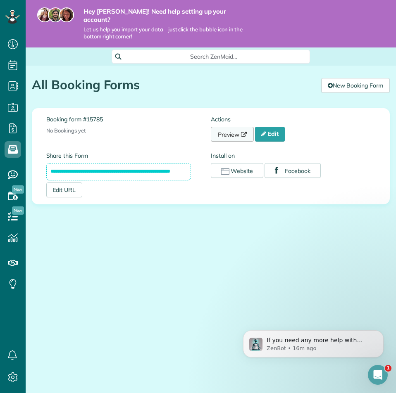
scroll to position [0, 0]
click at [273, 130] on link "Edit" at bounding box center [270, 134] width 30 height 15
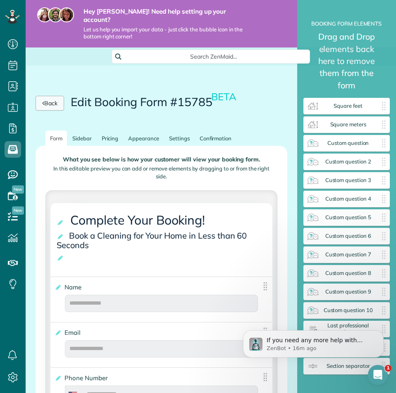
click at [57, 98] on link "Back" at bounding box center [50, 103] width 29 height 15
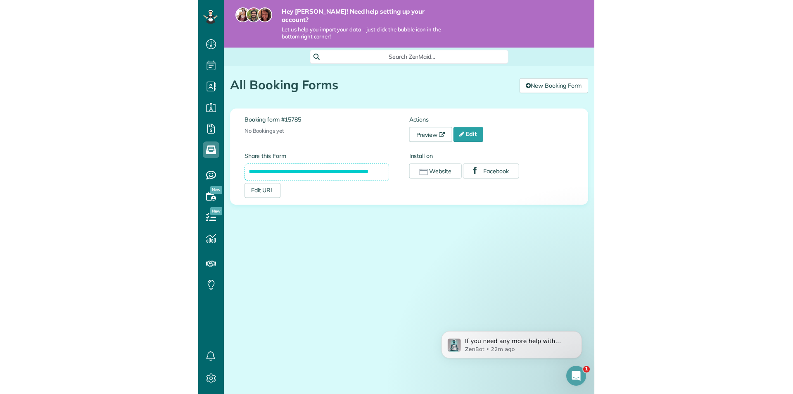
scroll to position [393, 26]
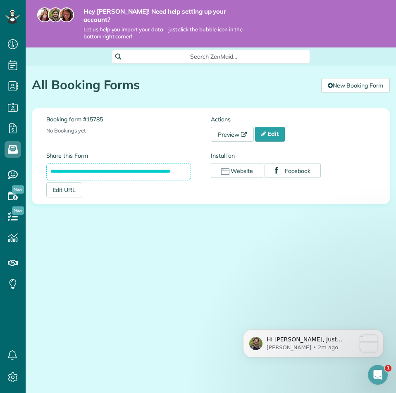
click at [72, 232] on div "**********" at bounding box center [211, 166] width 370 height 201
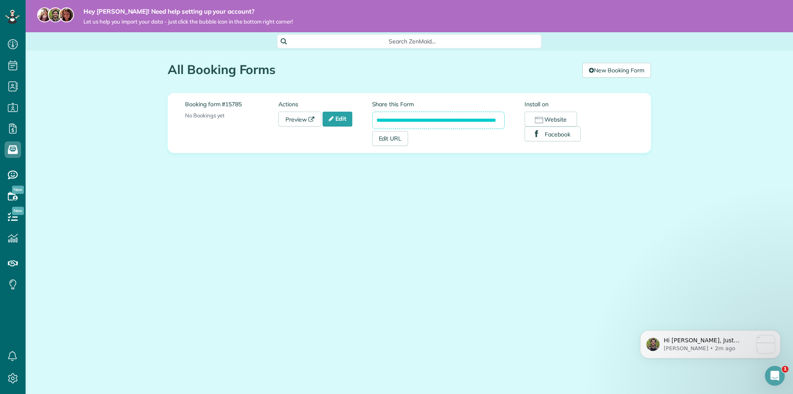
scroll to position [394, 26]
